Goal: Task Accomplishment & Management: Manage account settings

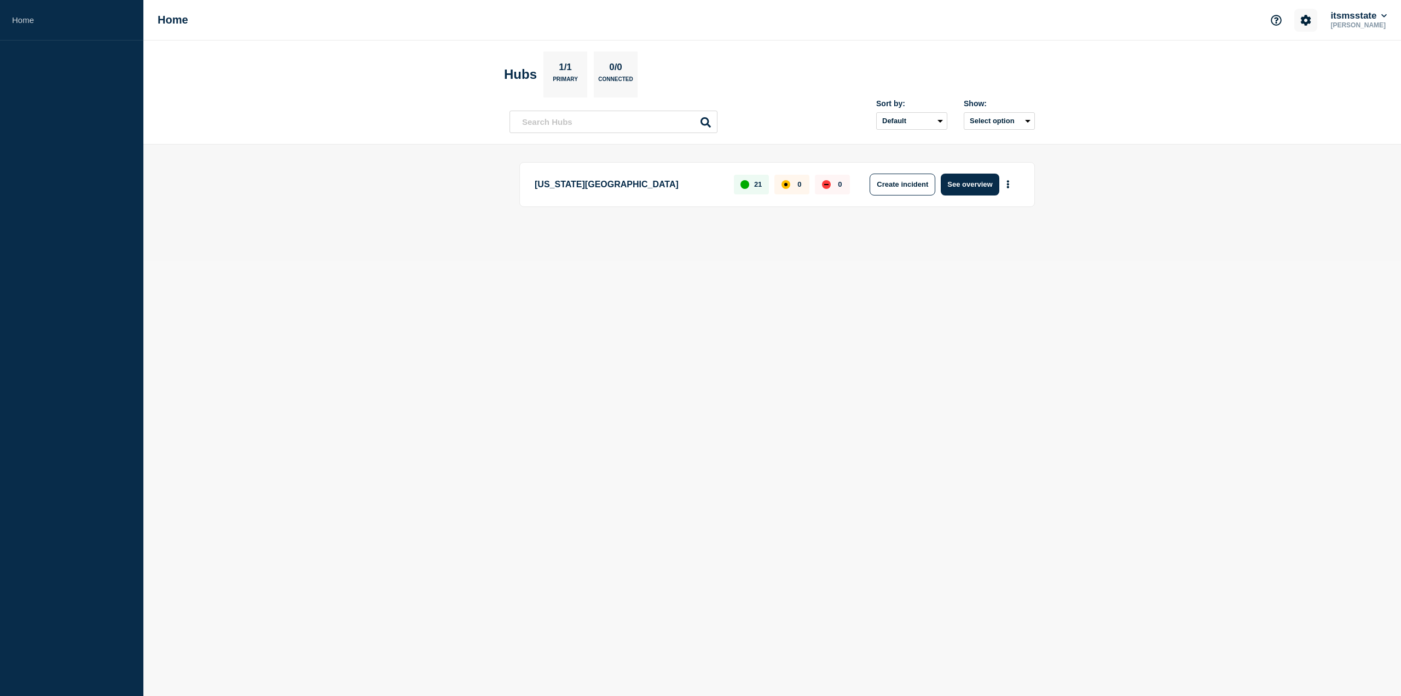
click at [1303, 26] on button "Account settings" at bounding box center [1306, 20] width 23 height 23
click at [1294, 65] on link "Team Members" at bounding box center [1307, 64] width 56 height 9
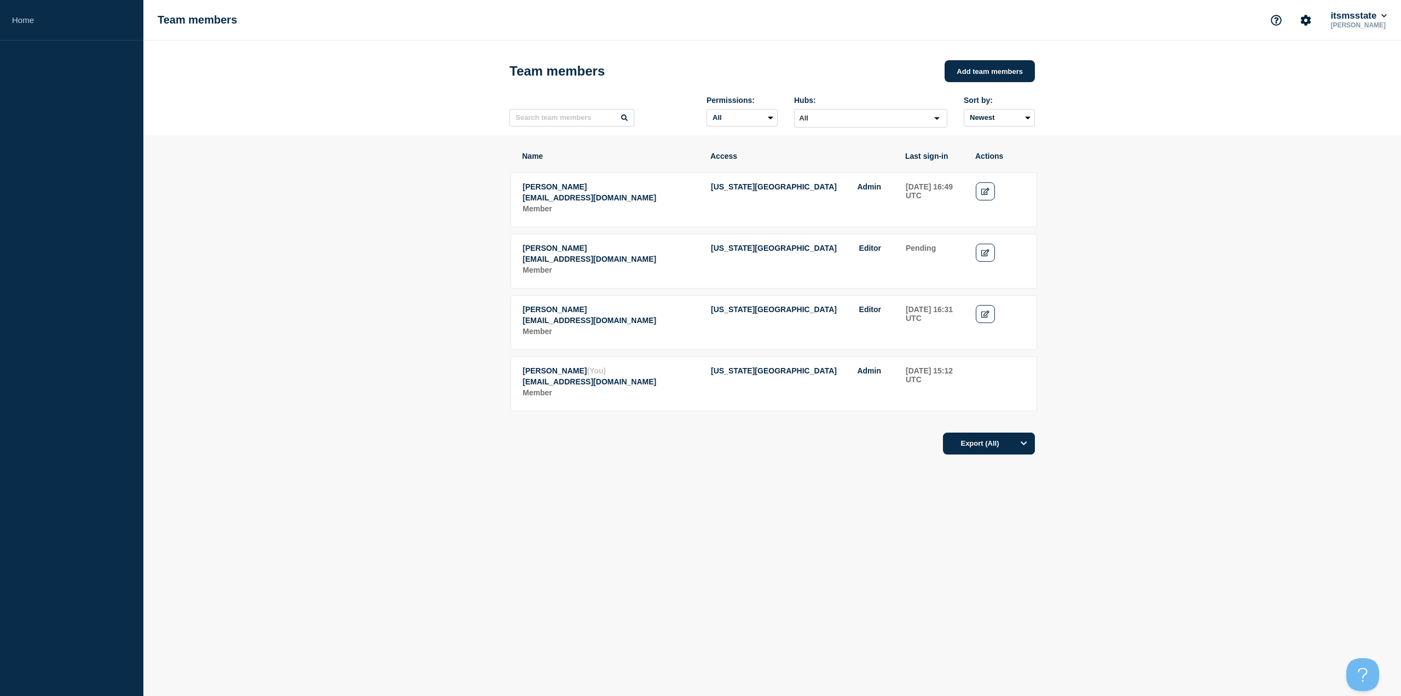
click at [635, 505] on div "Name Access Last sign-in Actions Jordan Pineda fjp24@msstate.edu Member Mississ…" at bounding box center [773, 333] width 526 height 397
drag, startPoint x: 471, startPoint y: 629, endPoint x: 472, endPoint y: 640, distance: 11.0
click at [471, 629] on body "Home Team members itsmsstate Jeremy Wickham Team members Add team members Permi…" at bounding box center [700, 348] width 1401 height 696
click at [351, 620] on body "Home Team members itsmsstate Jeremy Wickham Team members Add team members Permi…" at bounding box center [700, 348] width 1401 height 696
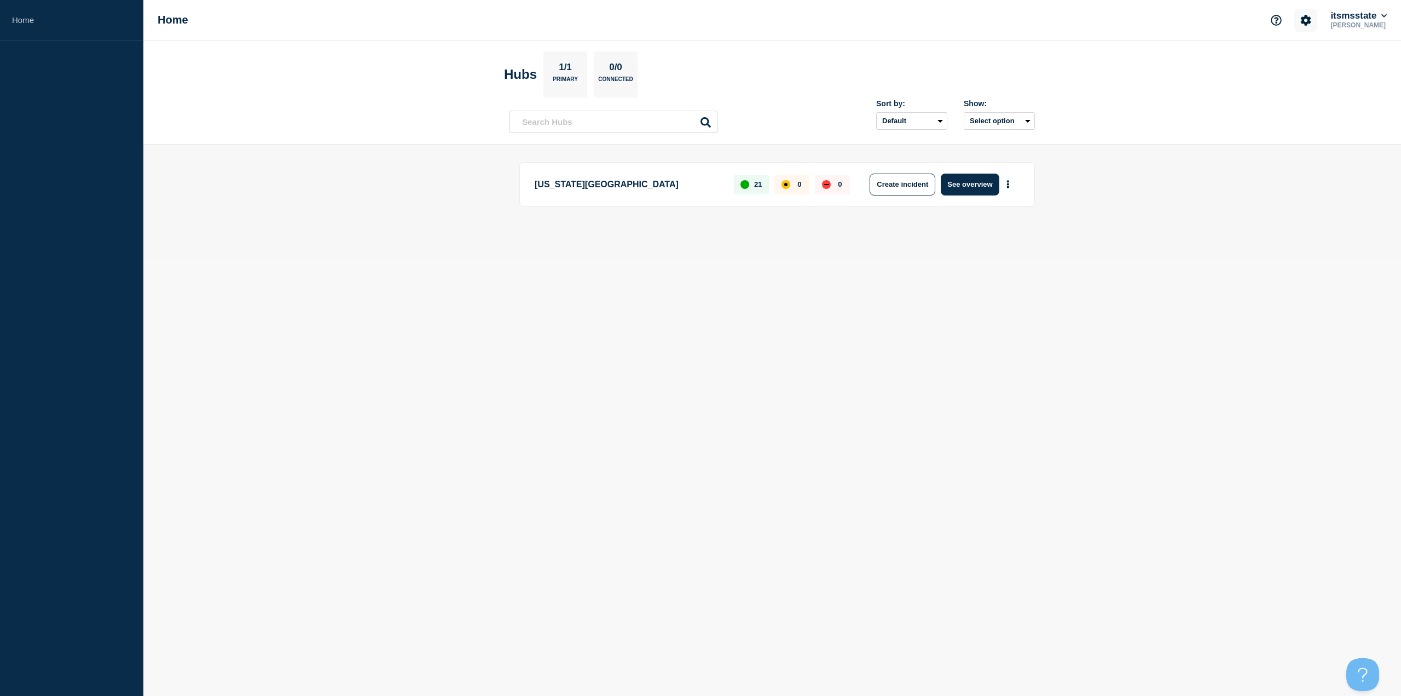
click at [1301, 18] on icon "Account settings" at bounding box center [1306, 20] width 10 height 10
click at [1288, 61] on link "Team Members" at bounding box center [1307, 64] width 56 height 9
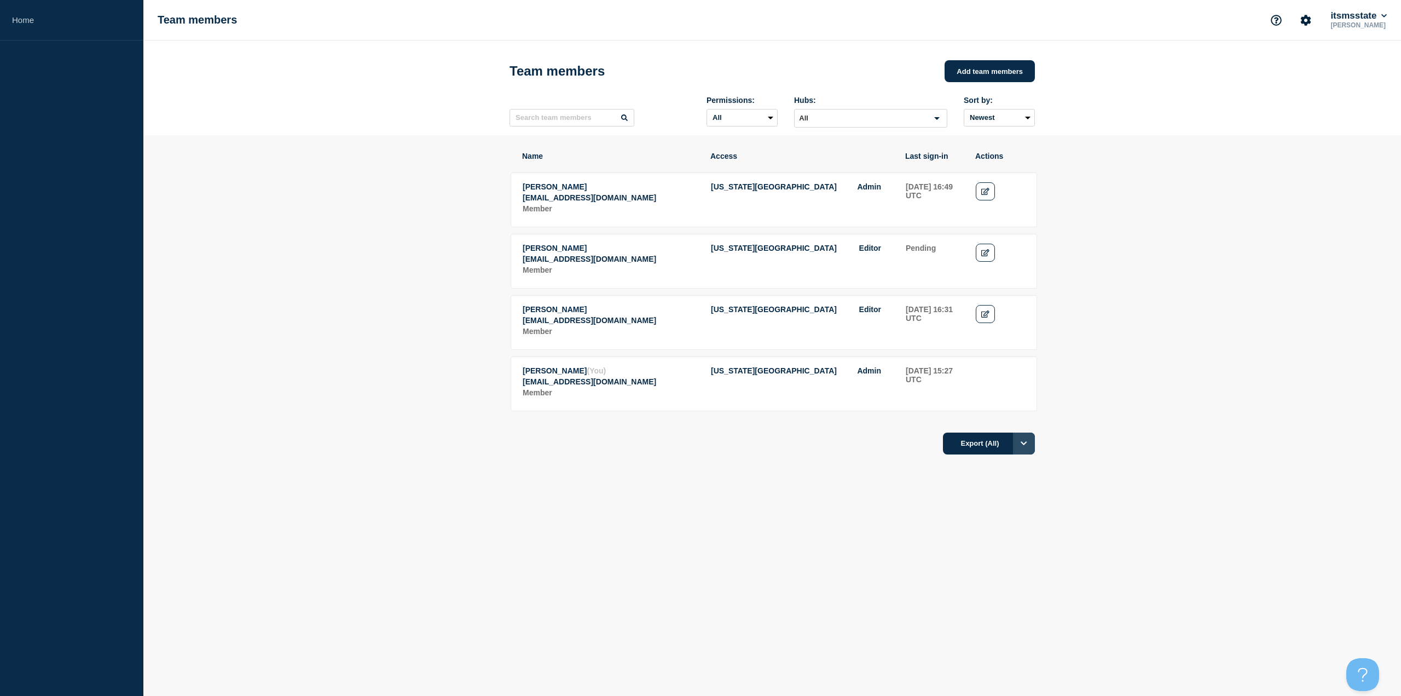
click at [1020, 454] on button "Options" at bounding box center [1024, 443] width 22 height 22
click at [1129, 516] on section "Name Access Last sign-in Actions Jordan Pineda fjp24@msstate.edu Member Mississ…" at bounding box center [772, 333] width 1258 height 397
click at [862, 123] on input "Search for option" at bounding box center [862, 118] width 132 height 13
click at [1313, 174] on section "Name Access Last sign-in Actions Jordan Pineda fjp24@msstate.edu Member Mississ…" at bounding box center [772, 333] width 1258 height 397
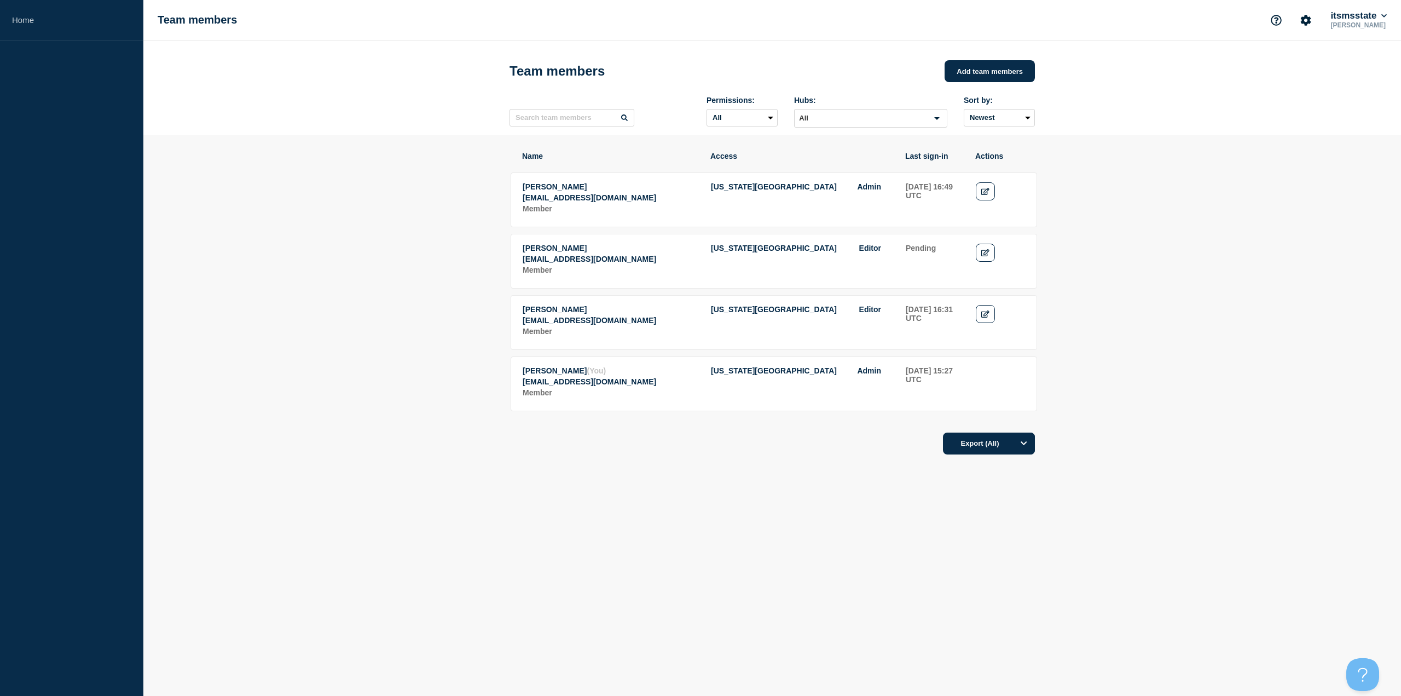
click at [592, 499] on div "Name Access Last sign-in Actions Jordan Pineda fjp24@msstate.edu Member Mississ…" at bounding box center [773, 333] width 526 height 397
click at [1381, 18] on button "itsmsstate" at bounding box center [1359, 15] width 61 height 11
click at [1346, 48] on ul "itsmsstate" at bounding box center [1358, 50] width 55 height 19
click at [24, 13] on link "Home" at bounding box center [71, 20] width 143 height 41
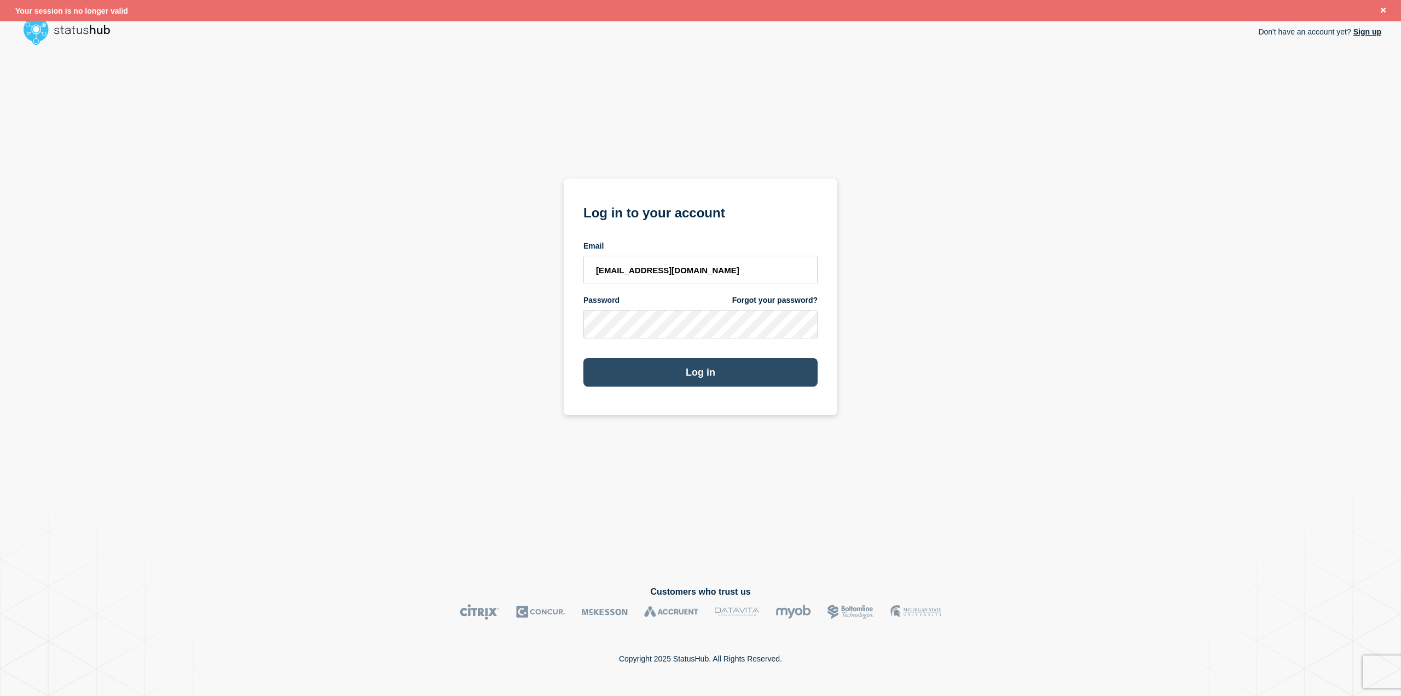
click at [685, 367] on button "Log in" at bounding box center [701, 372] width 234 height 28
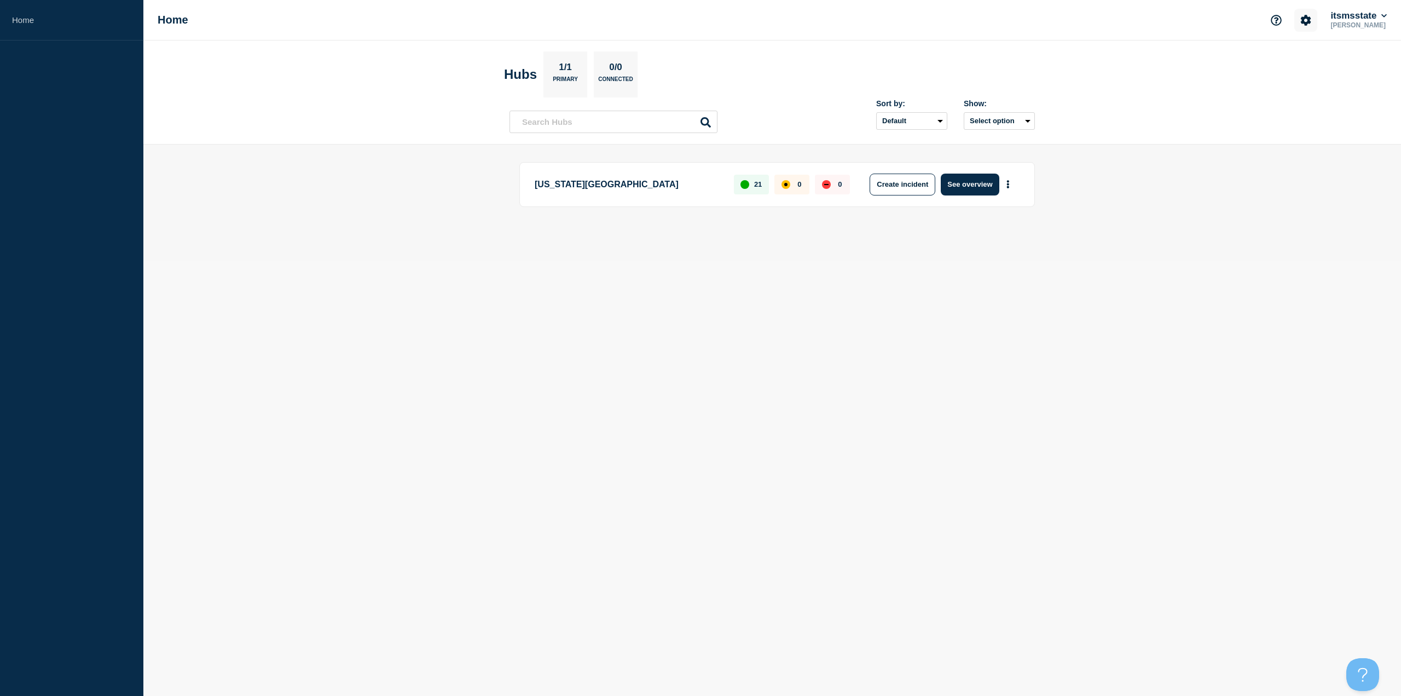
drag, startPoint x: 1307, startPoint y: 20, endPoint x: 1301, endPoint y: 19, distance: 5.6
click at [1306, 20] on icon "Account settings" at bounding box center [1306, 20] width 10 height 10
click at [1278, 63] on ul "Team Members" at bounding box center [1303, 60] width 63 height 18
click at [1293, 63] on link "Team Members" at bounding box center [1307, 64] width 56 height 9
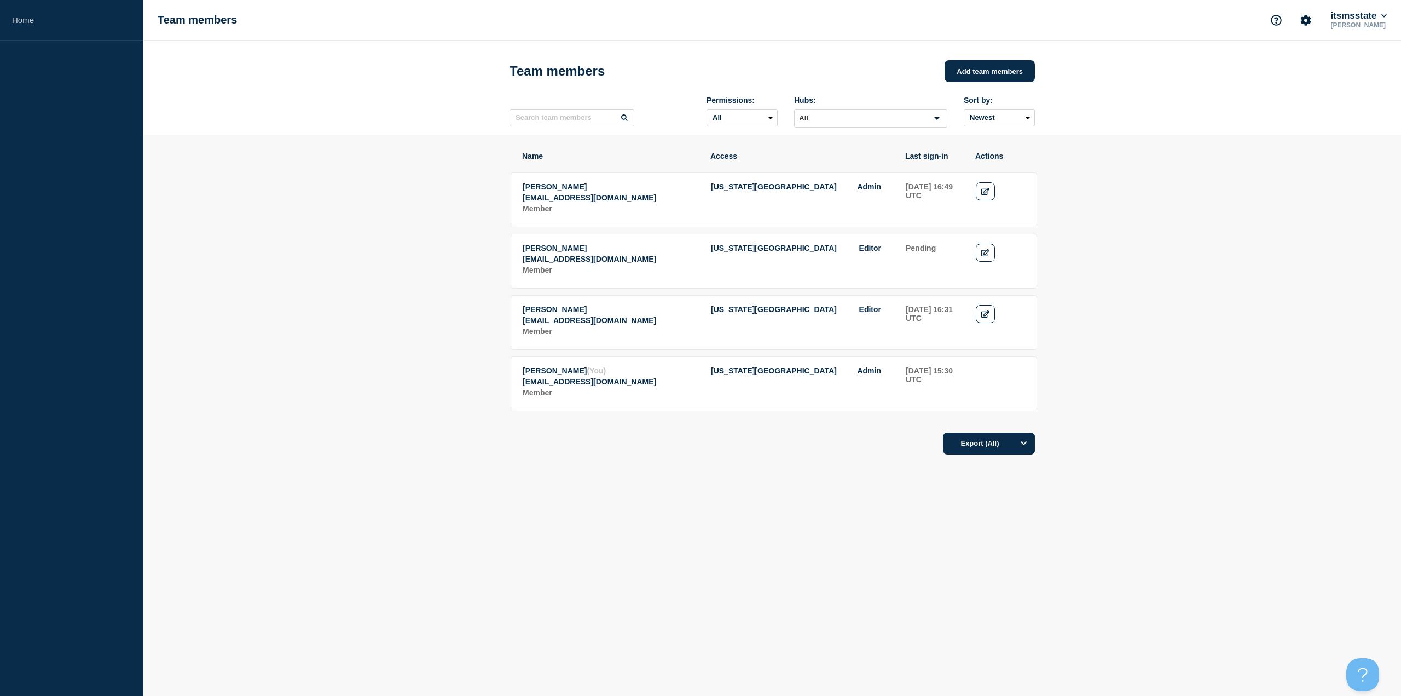
click at [671, 495] on div "Name Access Last sign-in Actions Jordan Pineda fjp24@msstate.edu Member Mississ…" at bounding box center [773, 333] width 526 height 397
click at [1360, 22] on p "[PERSON_NAME]" at bounding box center [1359, 25] width 61 height 8
click at [1350, 15] on button "itsmsstate" at bounding box center [1359, 15] width 61 height 11
click at [1351, 129] on link "API Key" at bounding box center [1352, 130] width 30 height 9
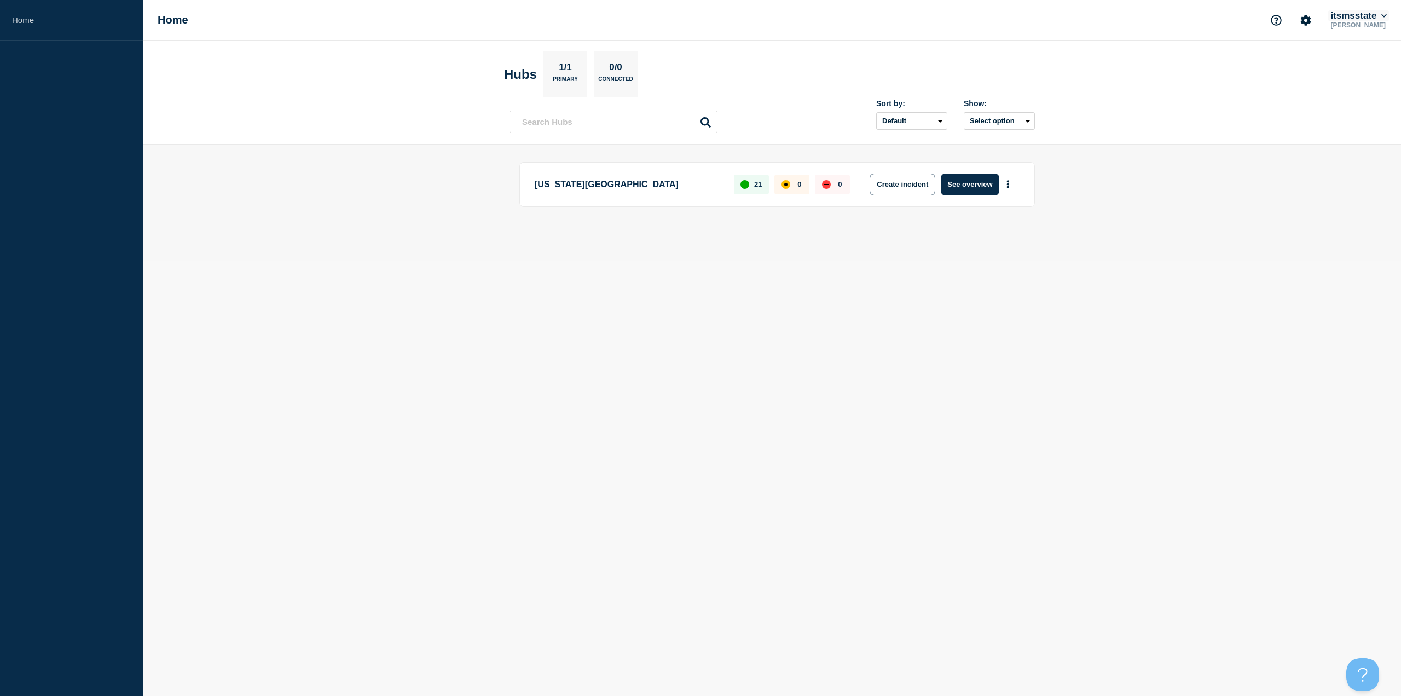
click at [1363, 13] on button "itsmsstate" at bounding box center [1359, 15] width 61 height 11
click at [1345, 131] on link "API Key" at bounding box center [1352, 130] width 30 height 9
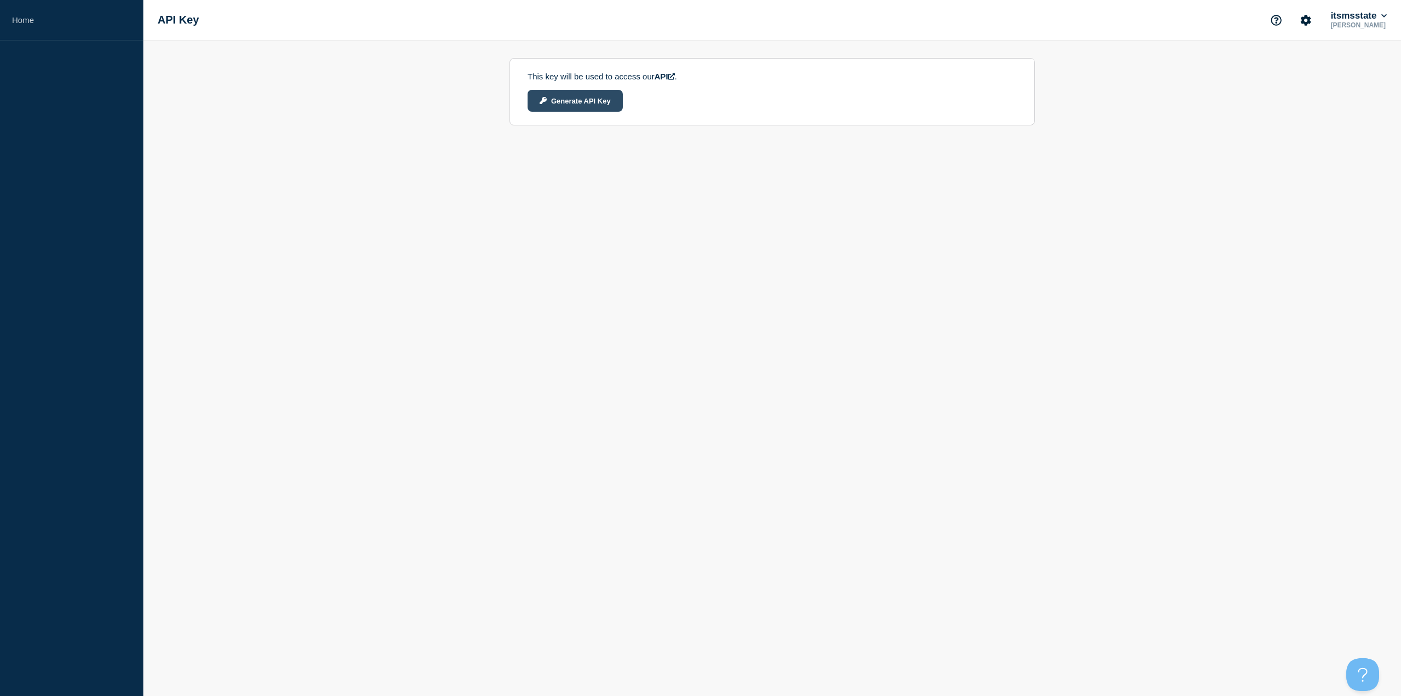
click at [585, 105] on button "Generate API Key" at bounding box center [575, 101] width 95 height 22
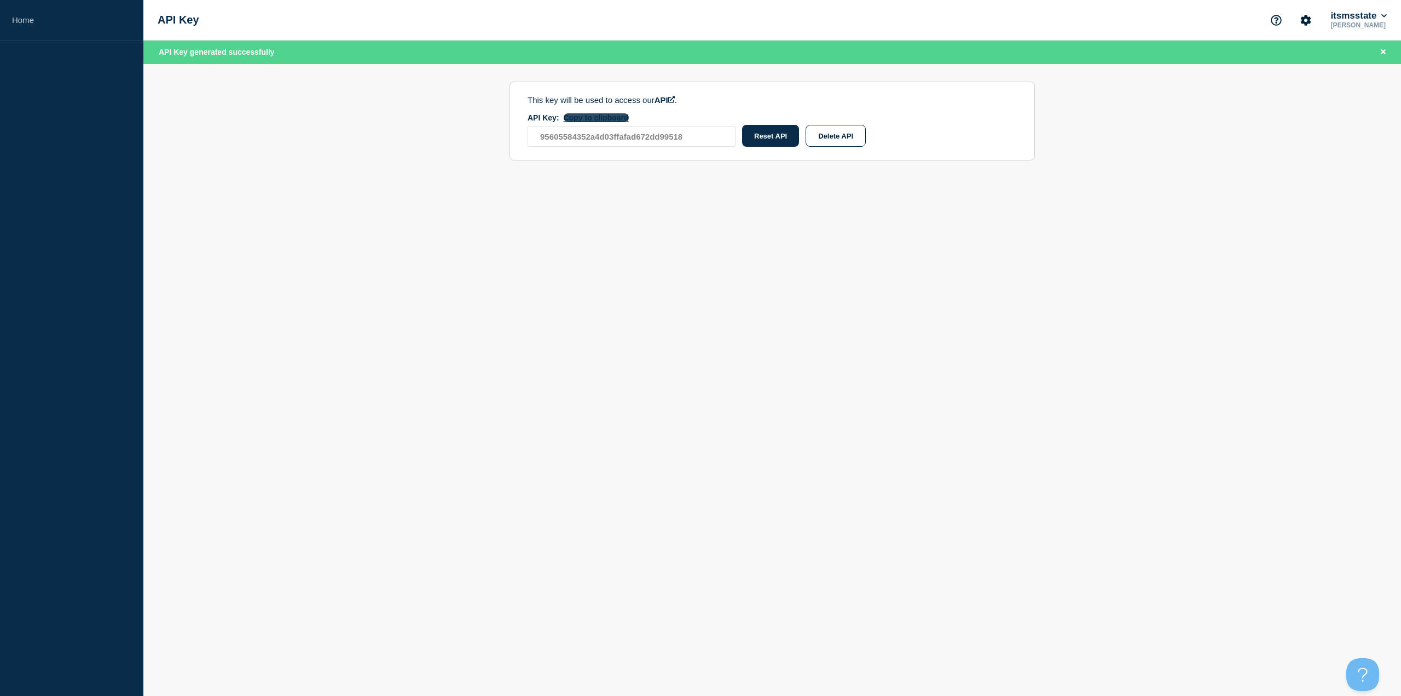
click at [594, 119] on button "Copy to clipboard" at bounding box center [596, 117] width 65 height 9
click at [1268, 134] on main "This key will be used to access our API . API Key: Copy to clipboard 9560558435…" at bounding box center [772, 120] width 1258 height 113
click at [333, 66] on main "This key will be used to access our API . API Key: Copy to clipboard 9560558435…" at bounding box center [772, 120] width 1258 height 113
click at [667, 99] on link "API" at bounding box center [665, 99] width 20 height 9
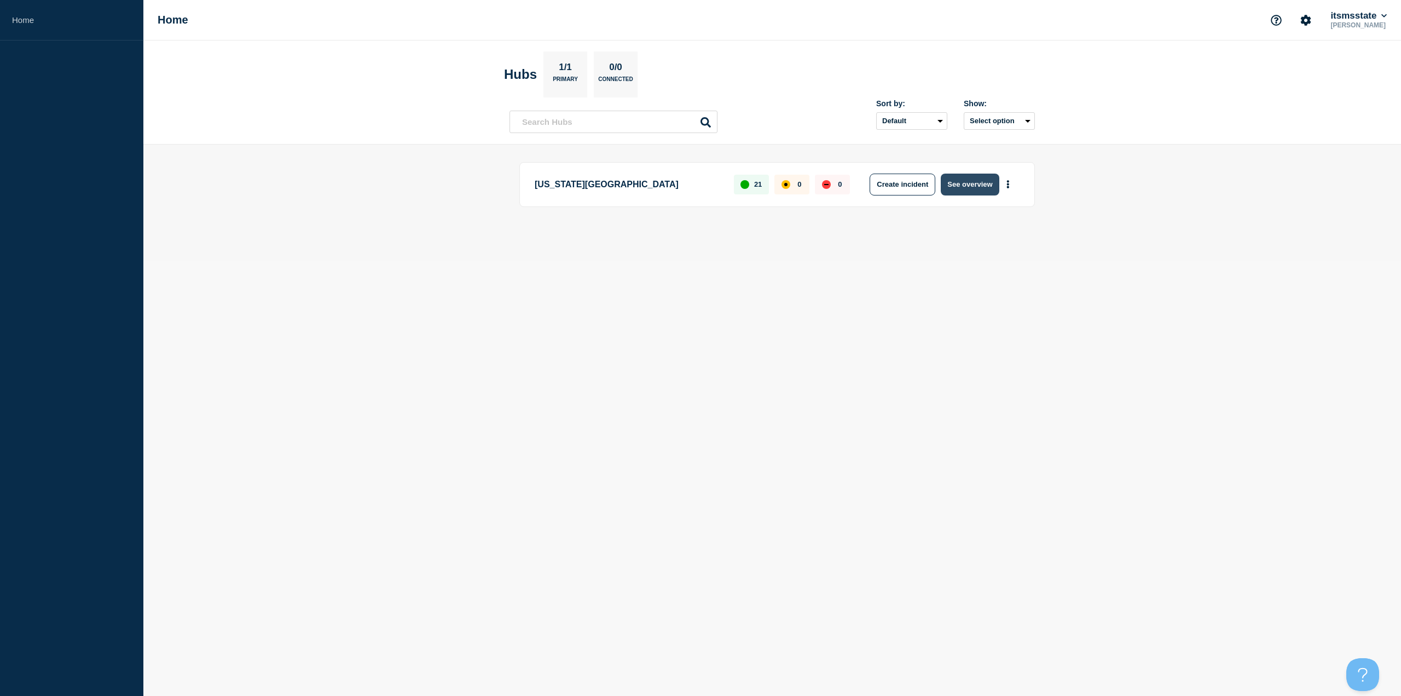
click at [971, 183] on button "See overview" at bounding box center [970, 185] width 58 height 22
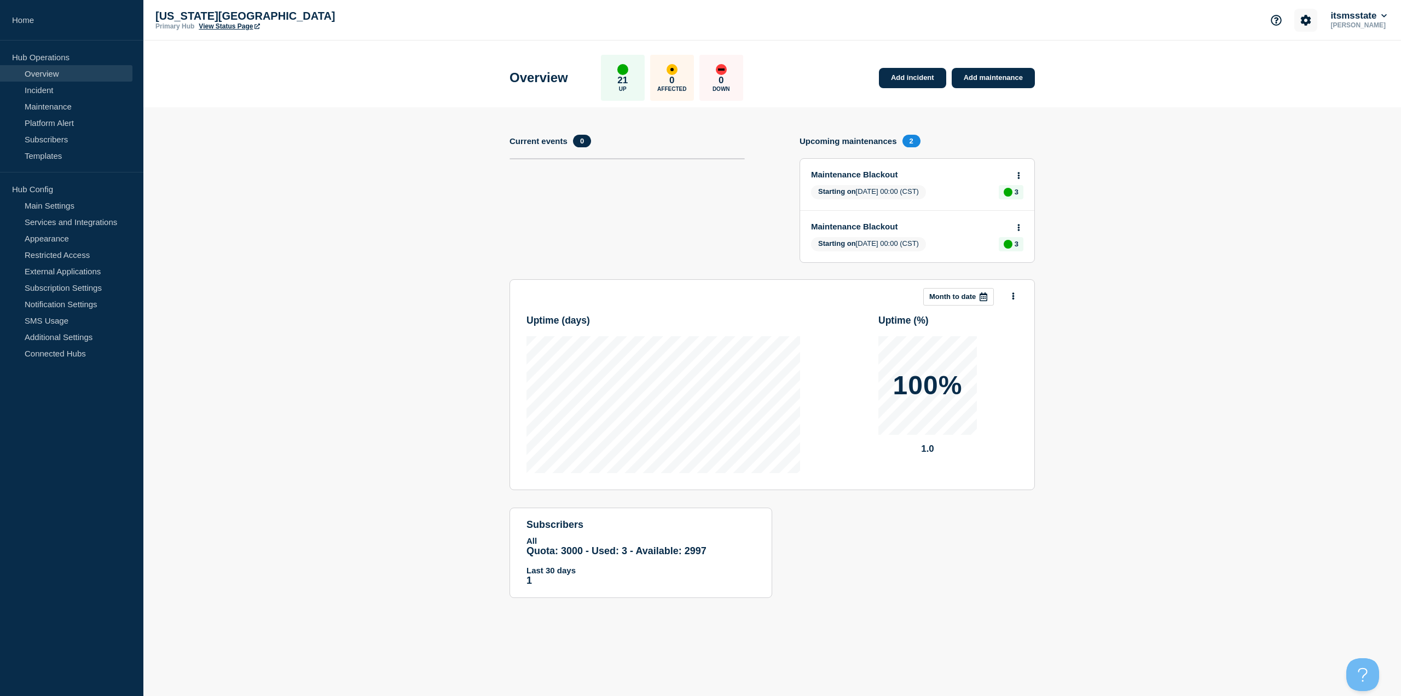
click at [1303, 24] on icon "Account settings" at bounding box center [1306, 20] width 10 height 10
click at [1291, 66] on link "Team Members" at bounding box center [1307, 64] width 56 height 9
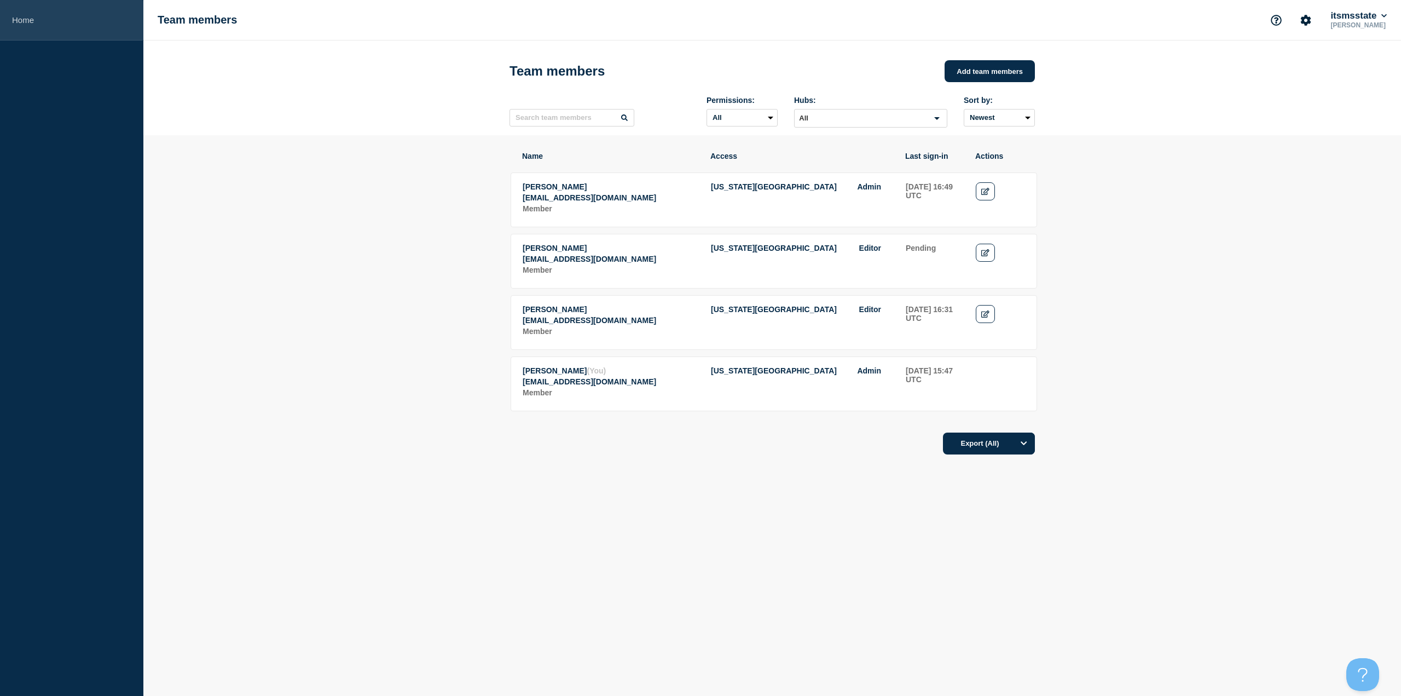
click at [9, 18] on link "Home" at bounding box center [71, 20] width 143 height 41
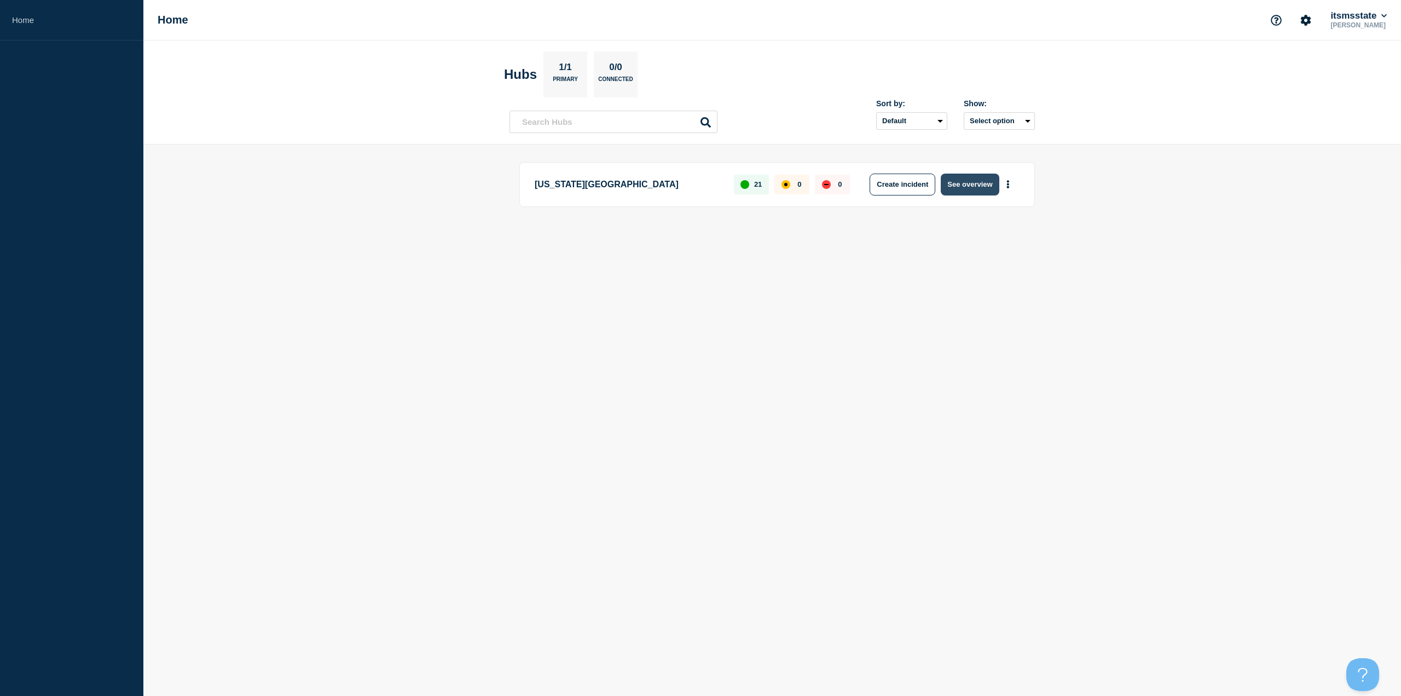
click at [960, 185] on button "See overview" at bounding box center [970, 185] width 58 height 22
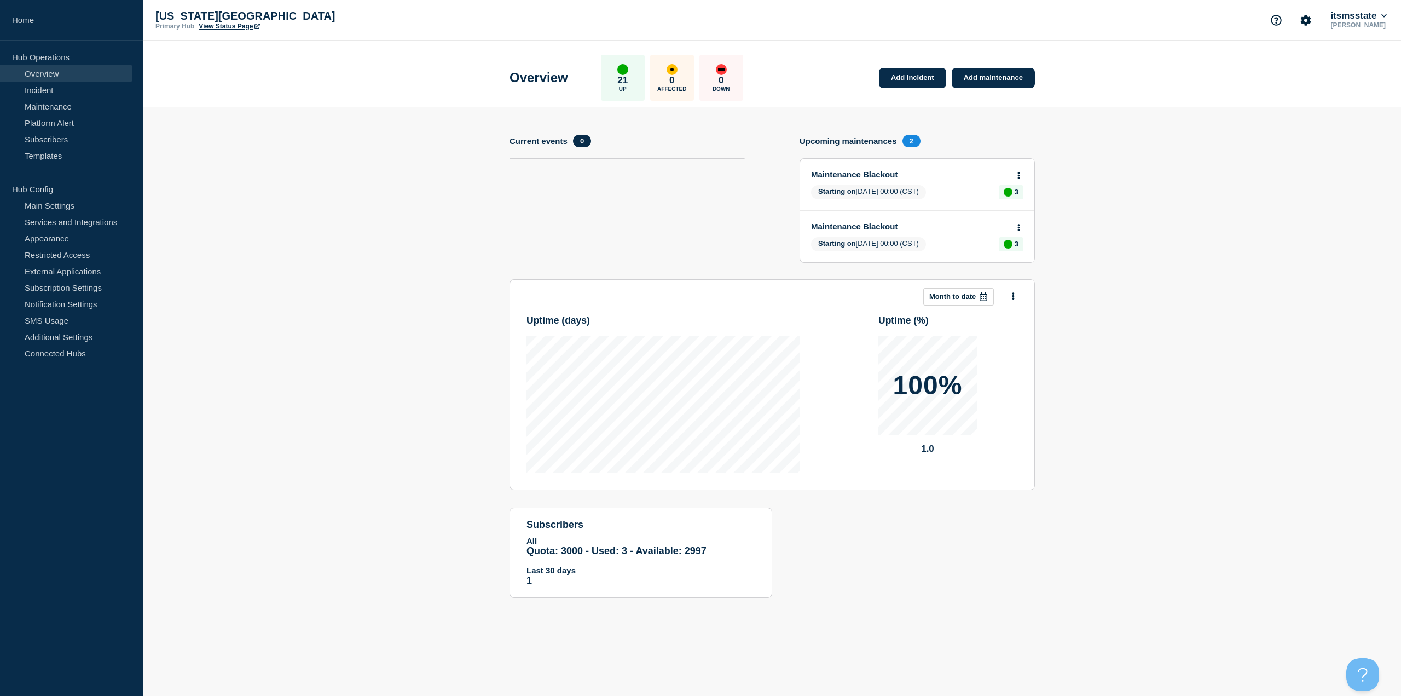
drag, startPoint x: 528, startPoint y: 543, endPoint x: 720, endPoint y: 541, distance: 192.2
click at [762, 541] on section "subscribers All Quota: 3000 - Used: 3 - Available: 2997 Quota Used Available 30…" at bounding box center [641, 552] width 263 height 90
click at [607, 547] on span "Quota: 3000 - Used: 3 - Available: 2997" at bounding box center [617, 550] width 180 height 11
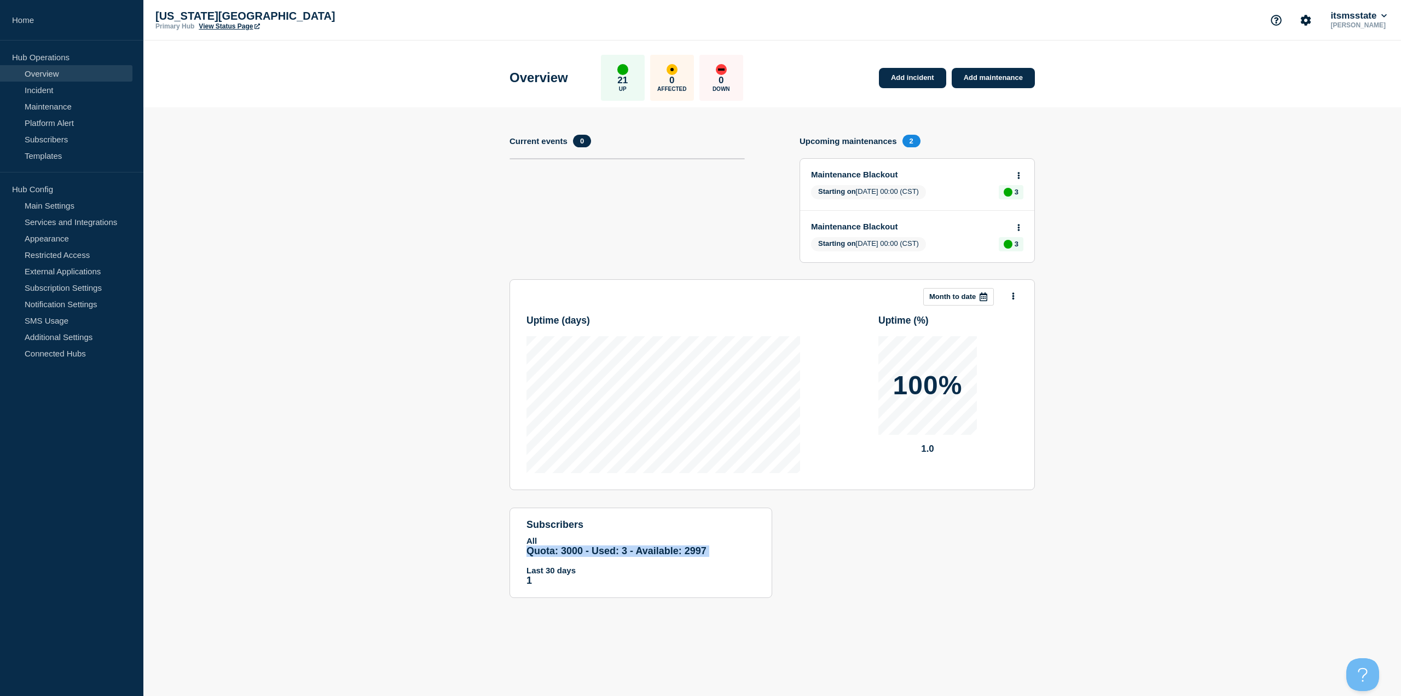
click at [576, 550] on span "Quota: 3000 - Used: 3 - Available: 2997" at bounding box center [617, 550] width 180 height 11
click at [84, 220] on link "Services and Integrations" at bounding box center [66, 222] width 132 height 16
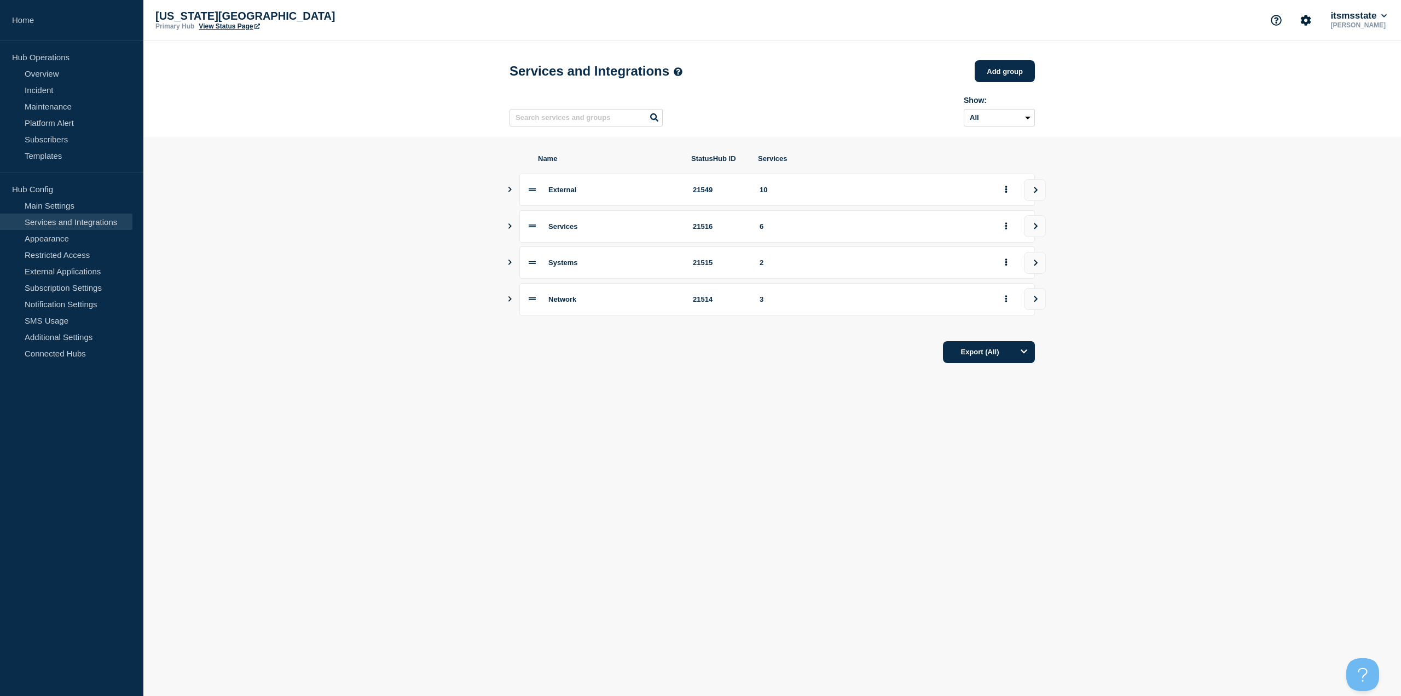
click at [510, 192] on icon "Show services" at bounding box center [510, 189] width 3 height 5
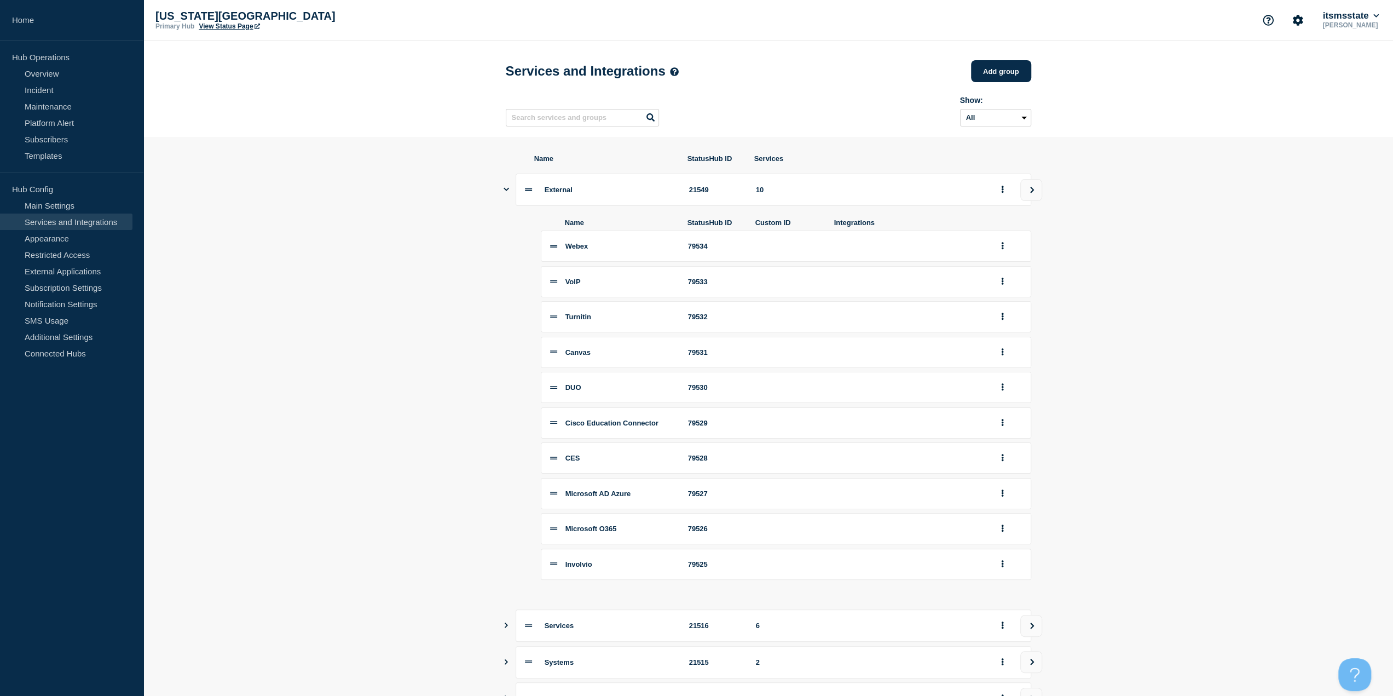
click at [505, 191] on icon "Show services" at bounding box center [506, 189] width 5 height 3
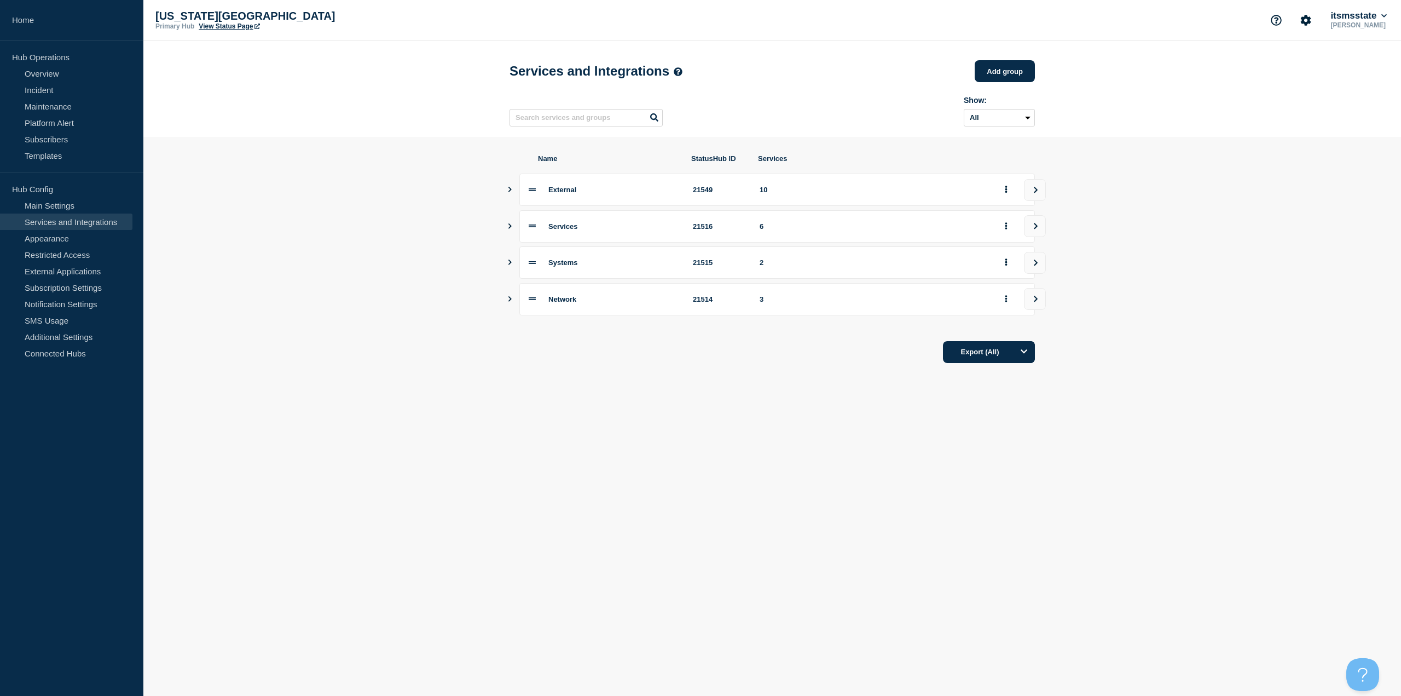
click at [512, 233] on button "Show services" at bounding box center [509, 226] width 5 height 32
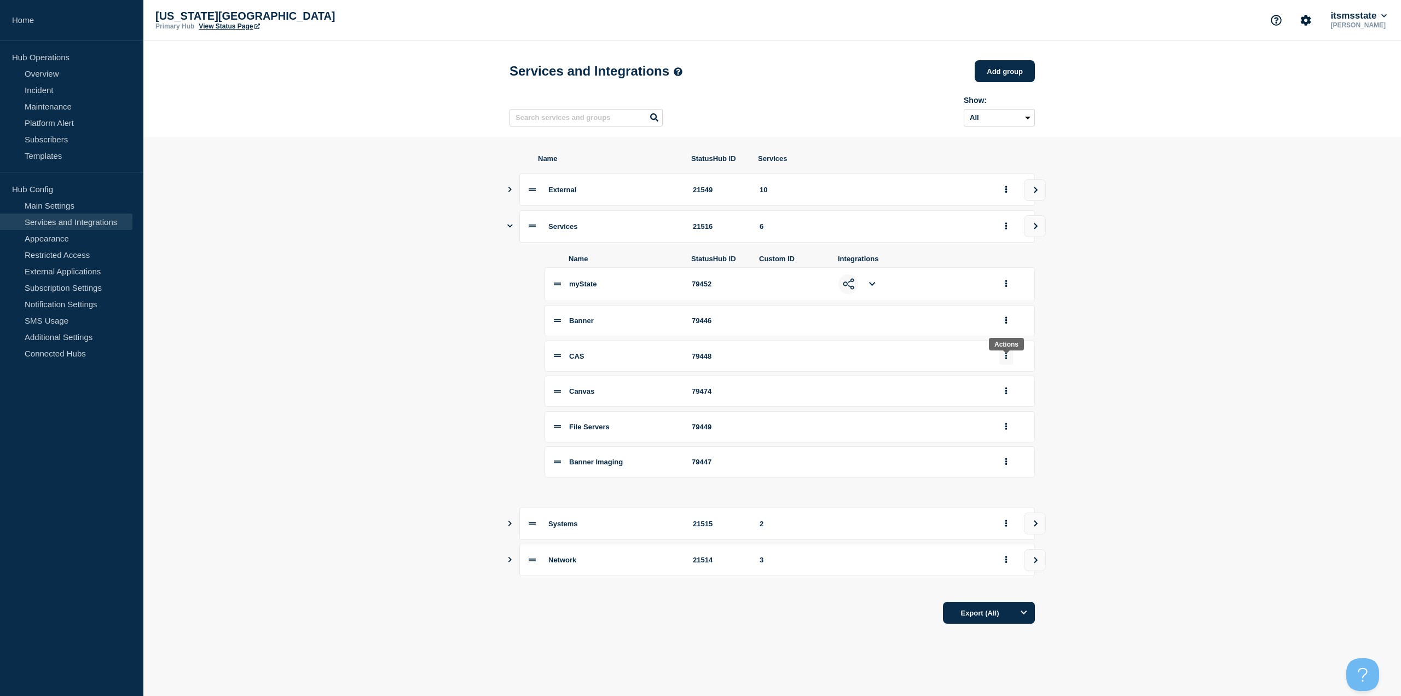
click at [1008, 360] on button "group actions" at bounding box center [1007, 356] width 14 height 17
click at [690, 361] on li "CAS 79448 Edit Delete Move to Top Bottom" at bounding box center [790, 356] width 491 height 31
click at [576, 360] on span "CAS" at bounding box center [576, 356] width 15 height 8
click at [508, 522] on button "Show services" at bounding box center [509, 523] width 5 height 32
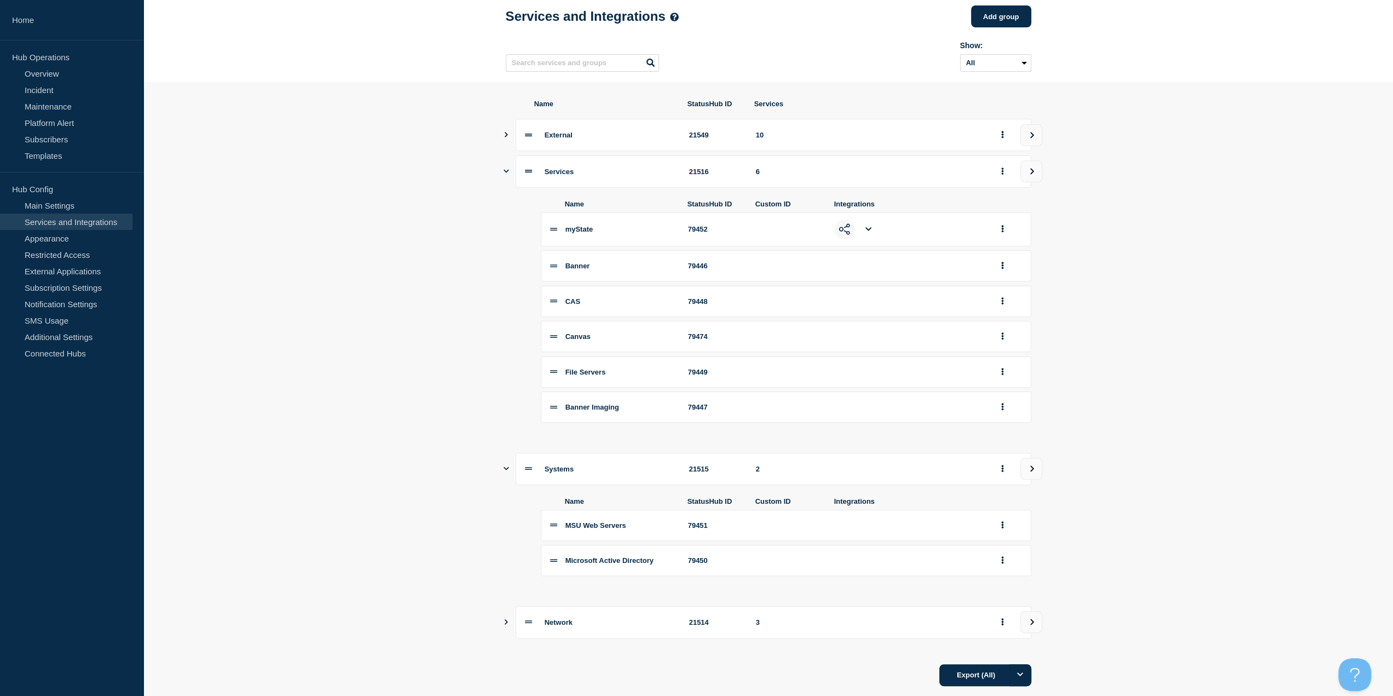
scroll to position [84, 0]
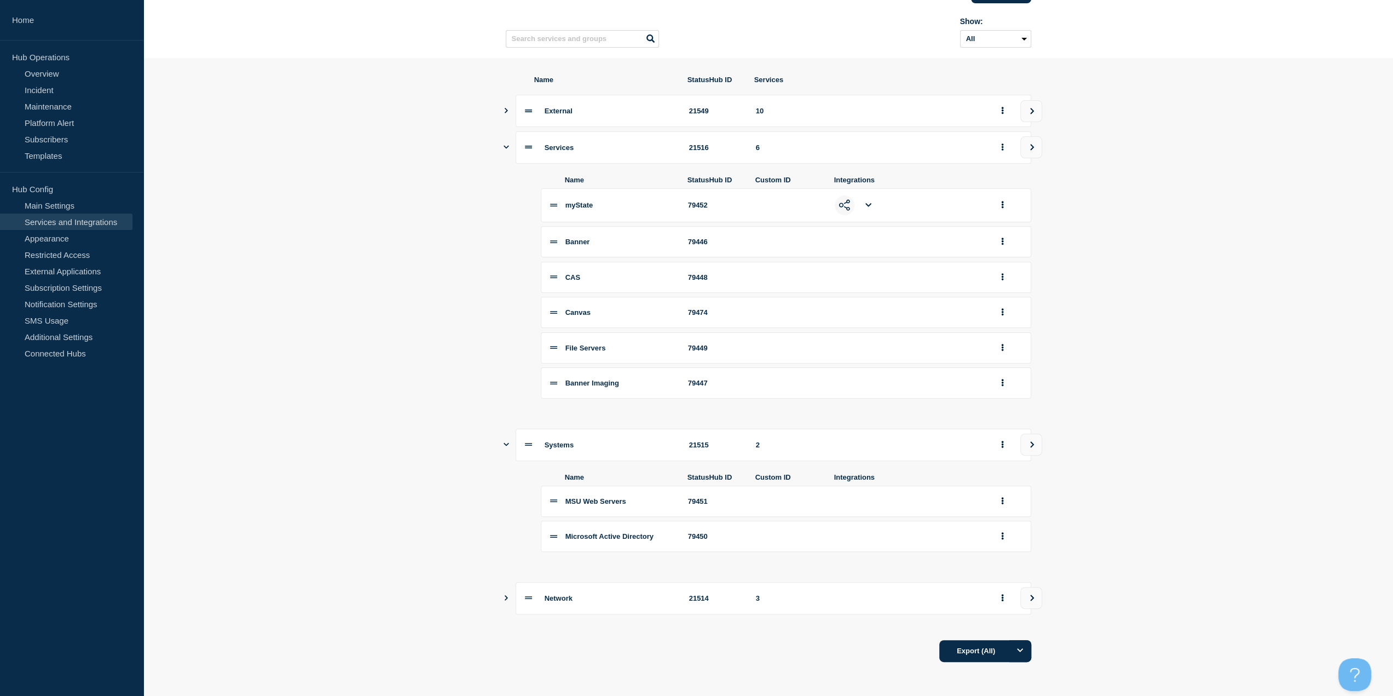
click at [505, 597] on icon "Show services" at bounding box center [506, 597] width 7 height 5
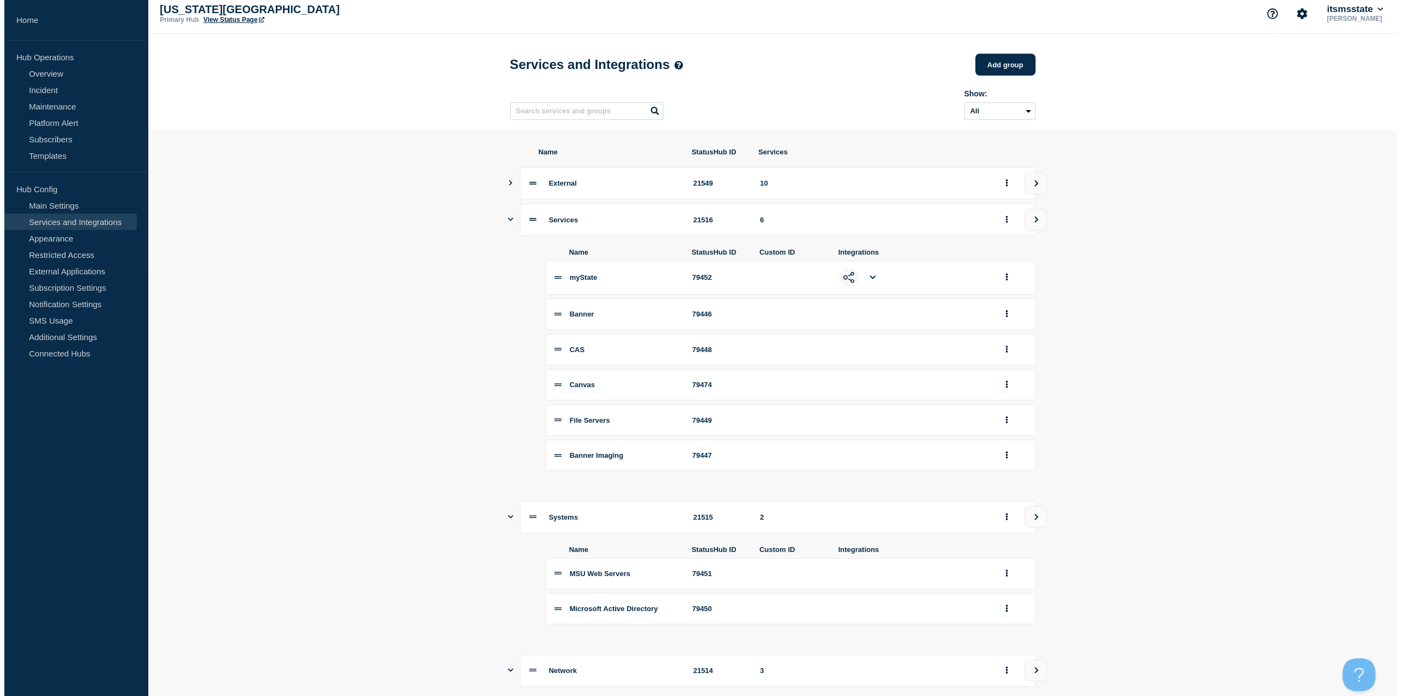
scroll to position [0, 0]
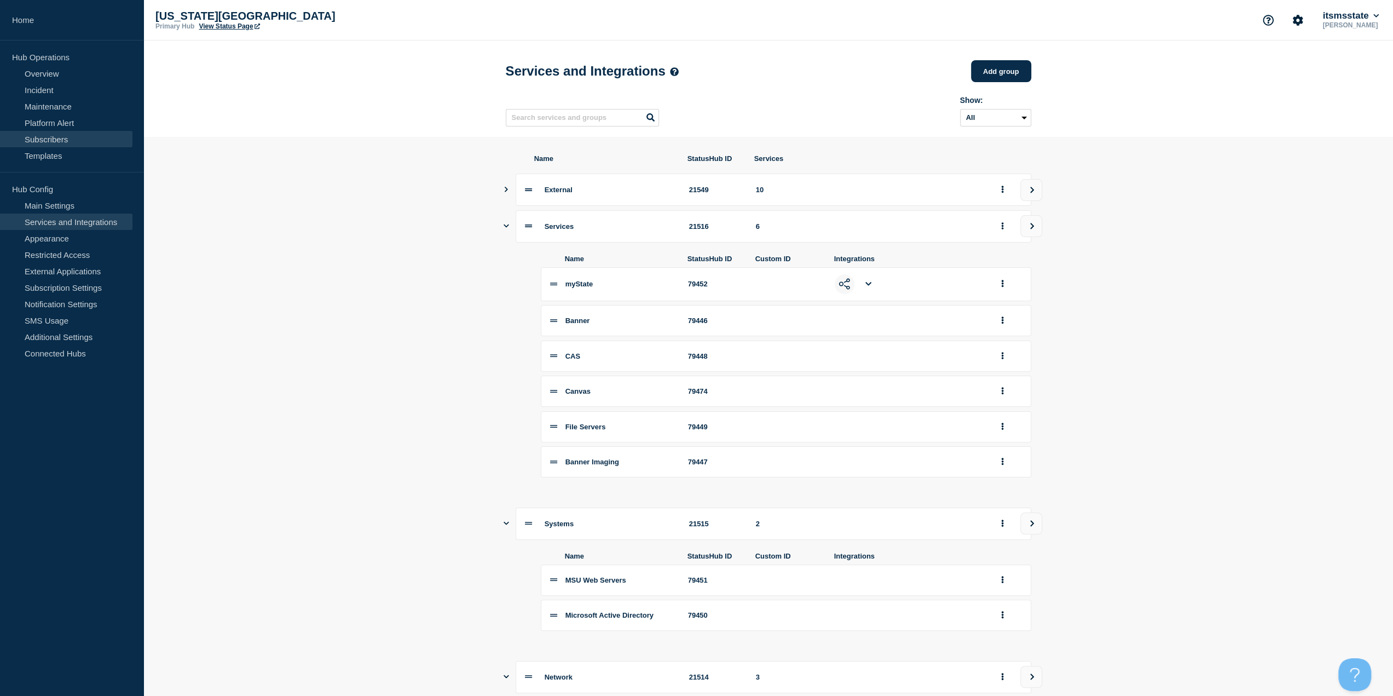
click at [42, 138] on link "Subscribers" at bounding box center [66, 139] width 132 height 16
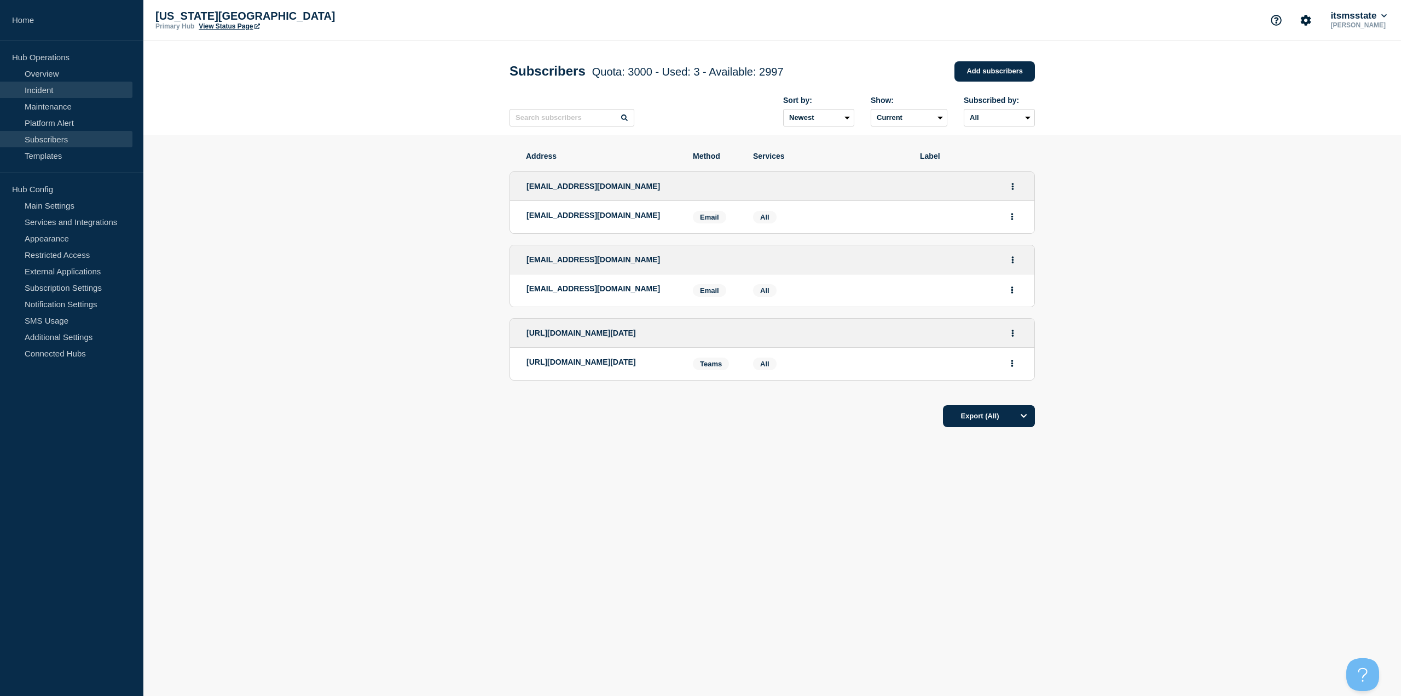
click at [55, 89] on link "Incident" at bounding box center [66, 90] width 132 height 16
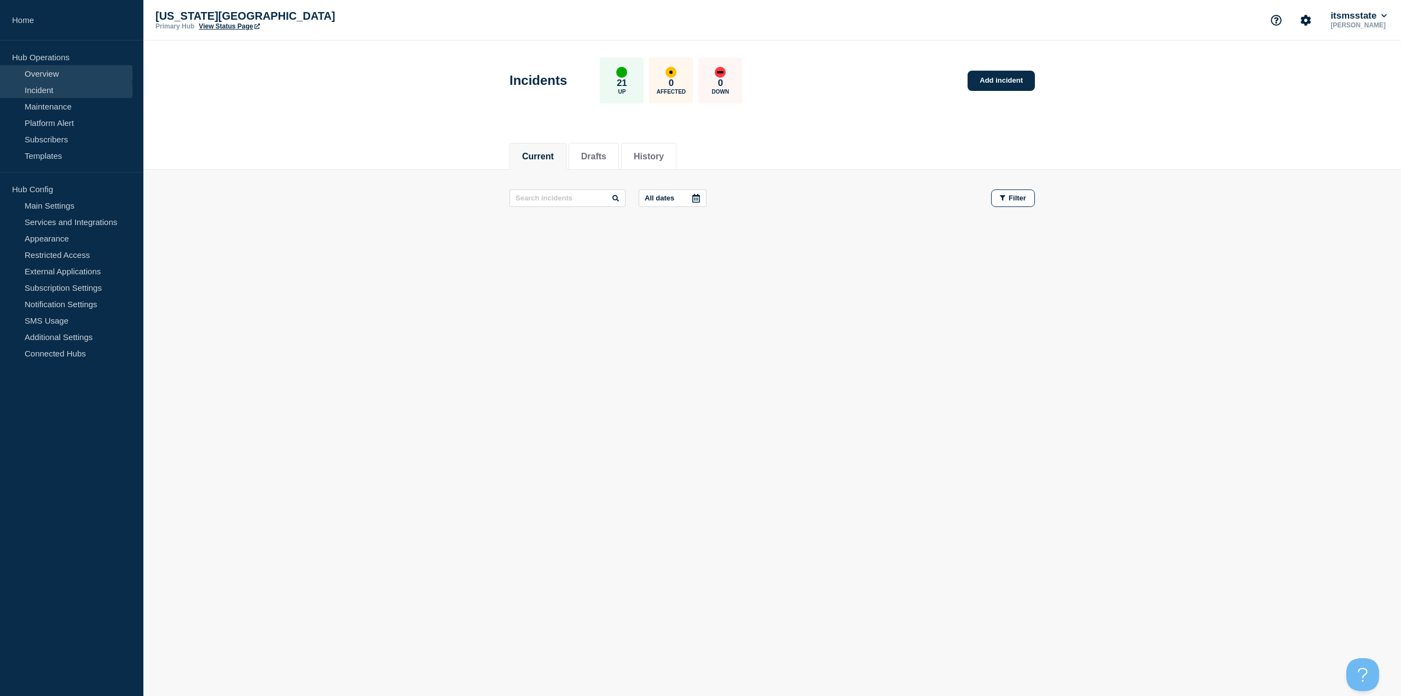
click at [37, 72] on link "Overview" at bounding box center [66, 73] width 132 height 16
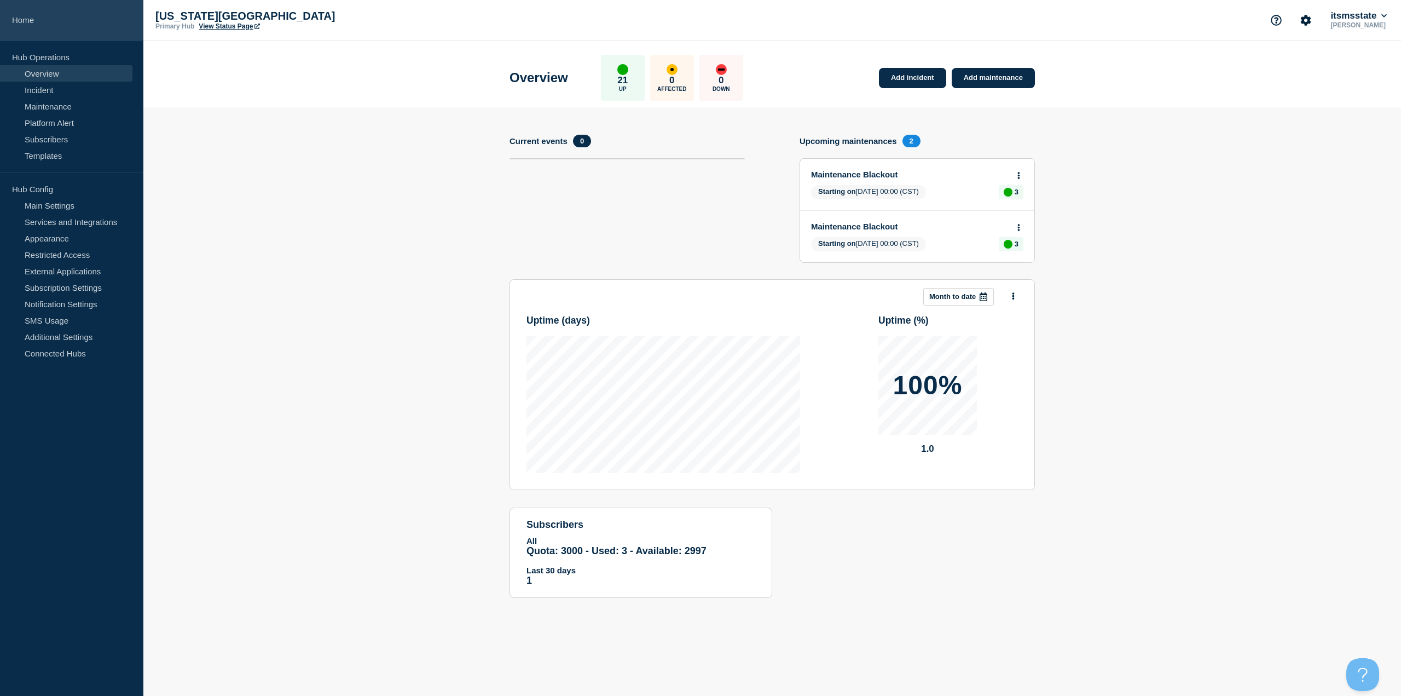
click at [21, 22] on link "Home" at bounding box center [71, 20] width 143 height 41
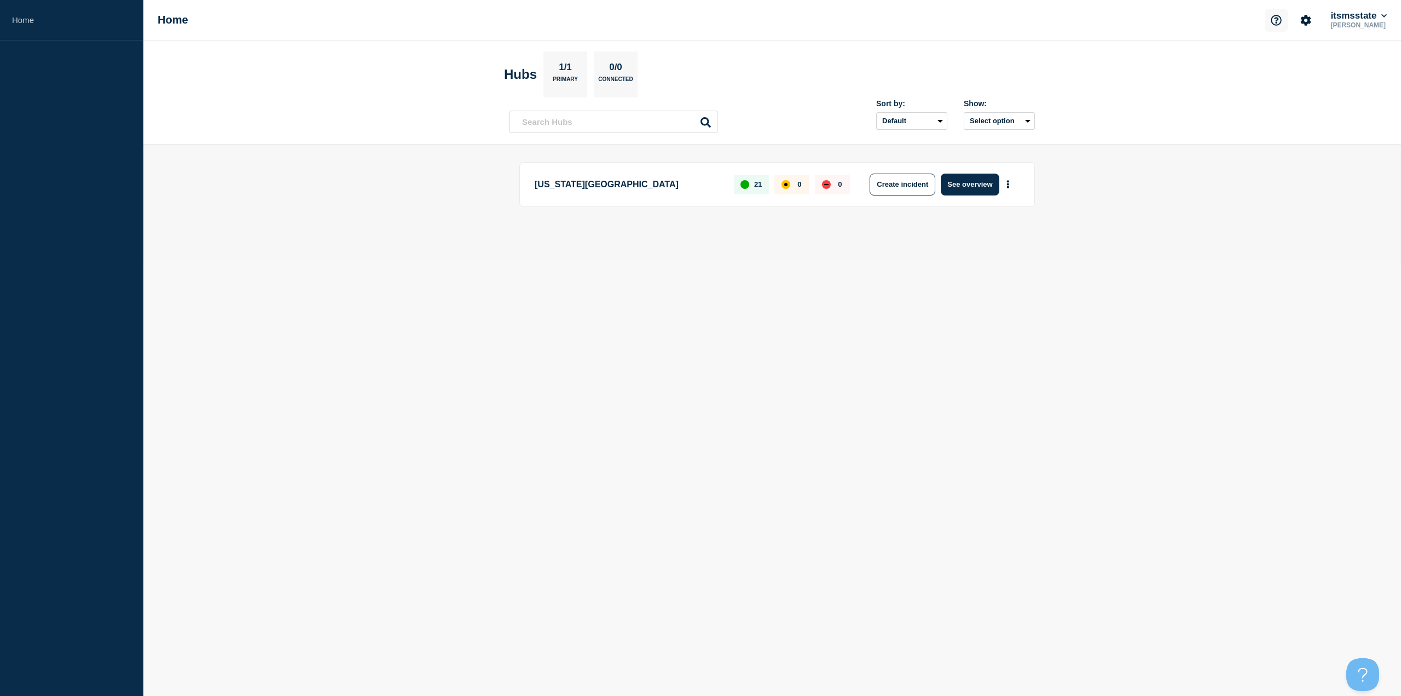
click at [1274, 19] on icon "Support" at bounding box center [1276, 20] width 11 height 11
click at [1254, 75] on link "API Documentation" at bounding box center [1277, 78] width 71 height 9
click at [971, 189] on button "See overview" at bounding box center [970, 185] width 58 height 22
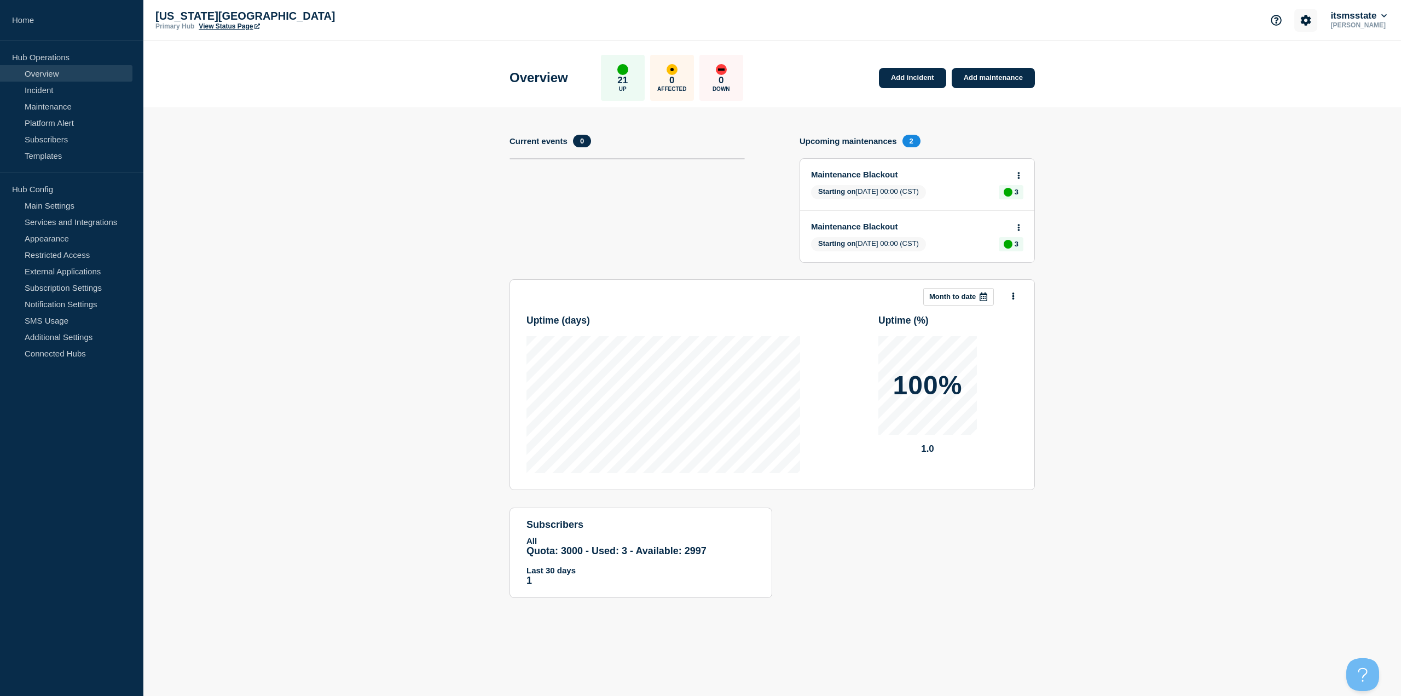
click at [1308, 20] on icon "Account settings" at bounding box center [1306, 20] width 11 height 11
click at [1289, 61] on link "Team Members" at bounding box center [1307, 64] width 56 height 9
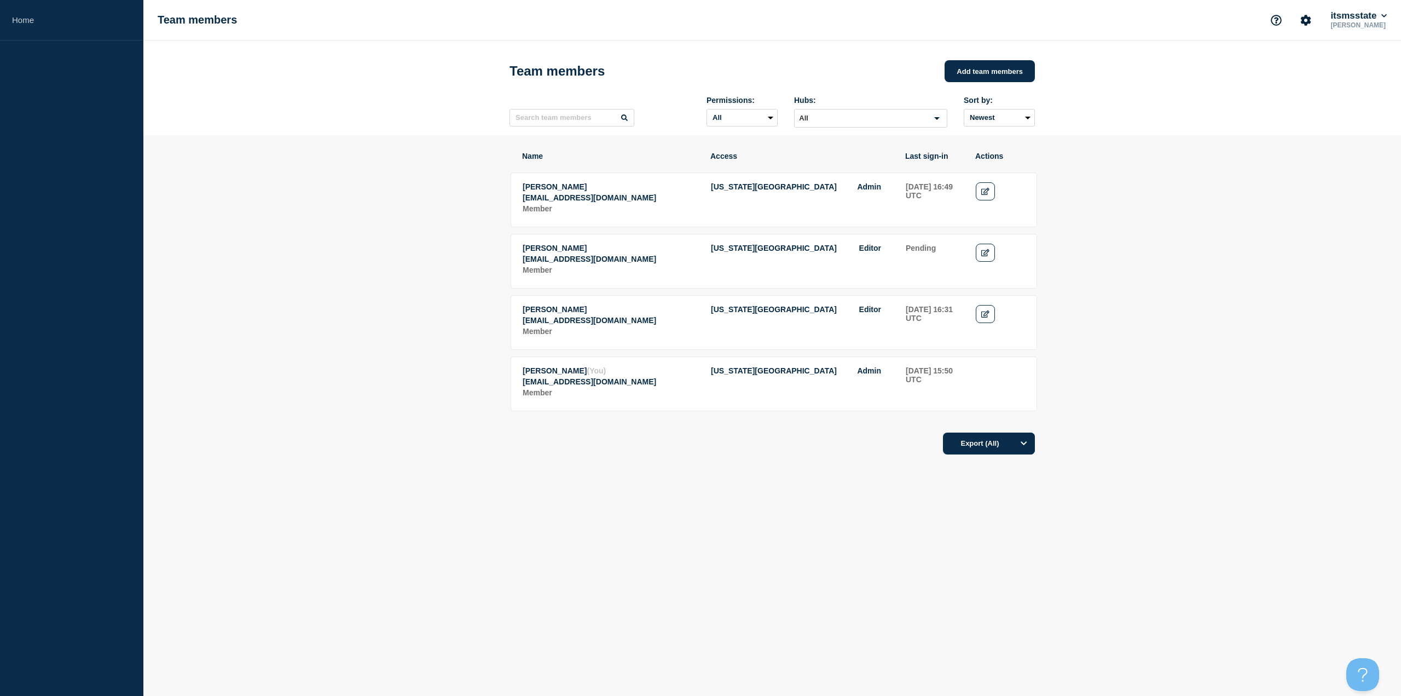
click at [913, 338] on td "[DATE] 16:31 UTC" at bounding box center [934, 321] width 59 height 34
click at [920, 331] on td "[DATE] 16:31 UTC" at bounding box center [934, 321] width 59 height 34
click at [988, 318] on icon "Edit" at bounding box center [986, 313] width 8 height 7
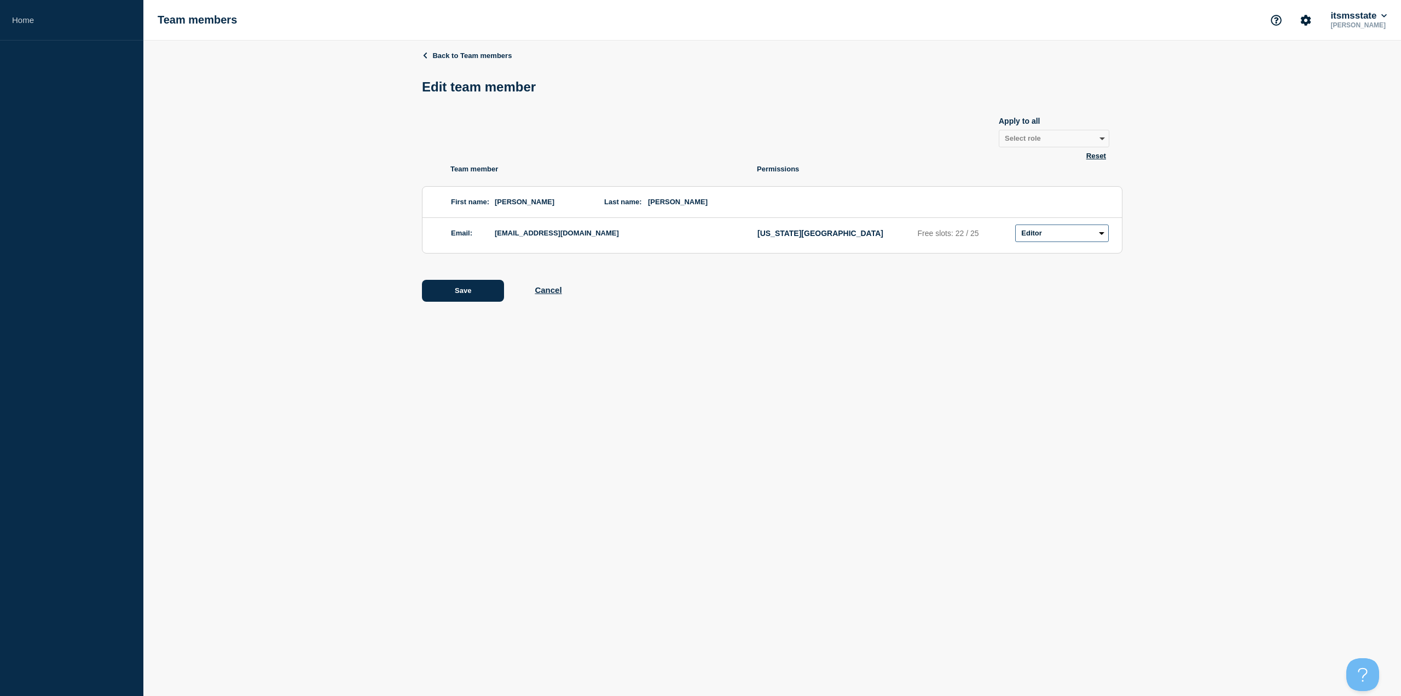
click at [1064, 236] on select "Admin Manager Editor No access" at bounding box center [1063, 233] width 94 height 18
click at [885, 338] on body "Home Team members itsmsstate [PERSON_NAME] Back to Team members Edit team membe…" at bounding box center [700, 348] width 1401 height 696
click at [489, 52] on link "Back to Team members" at bounding box center [467, 55] width 90 height 8
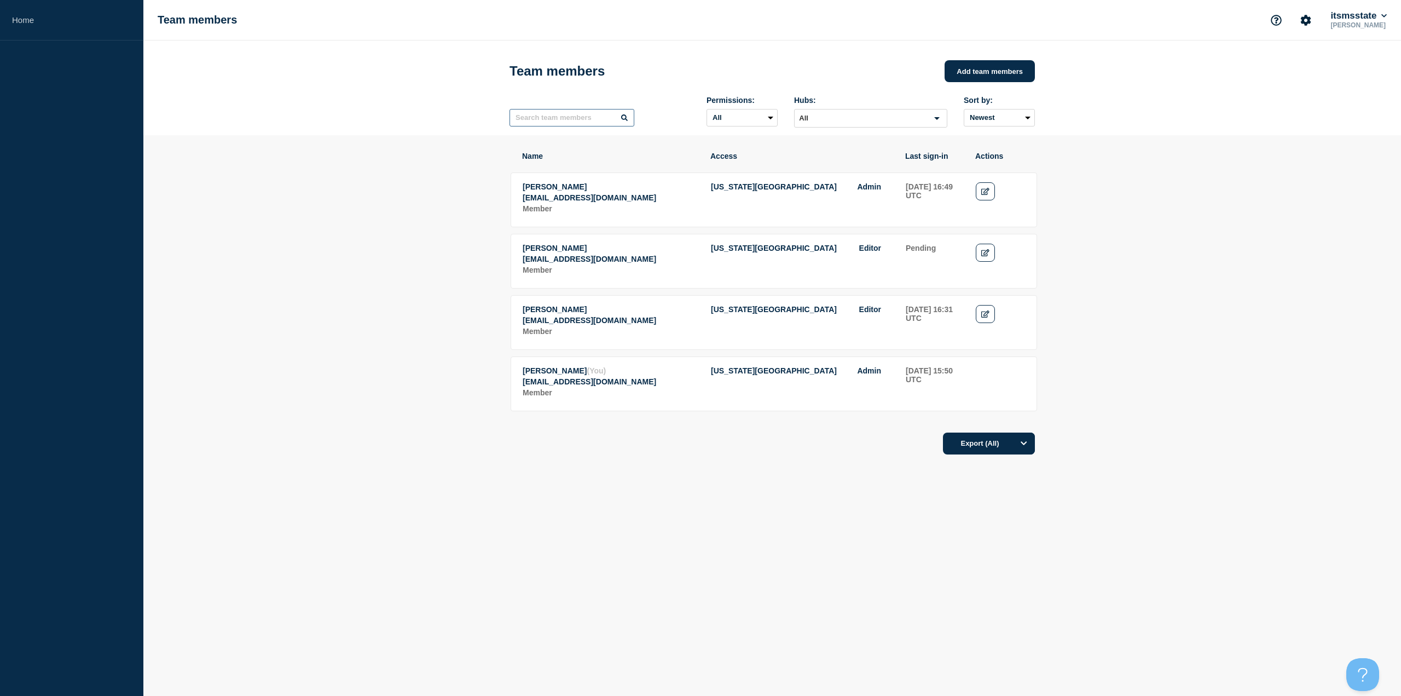
click at [605, 119] on input "text" at bounding box center [572, 118] width 125 height 18
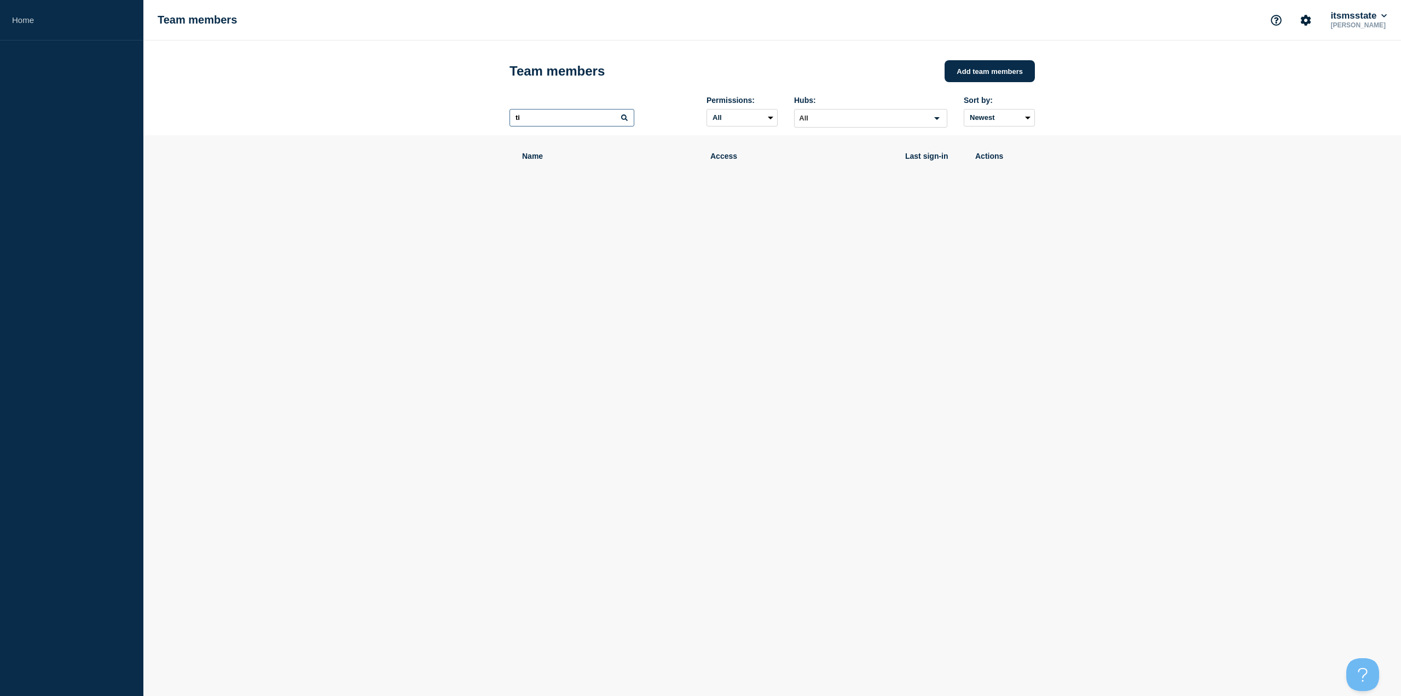
type input "t"
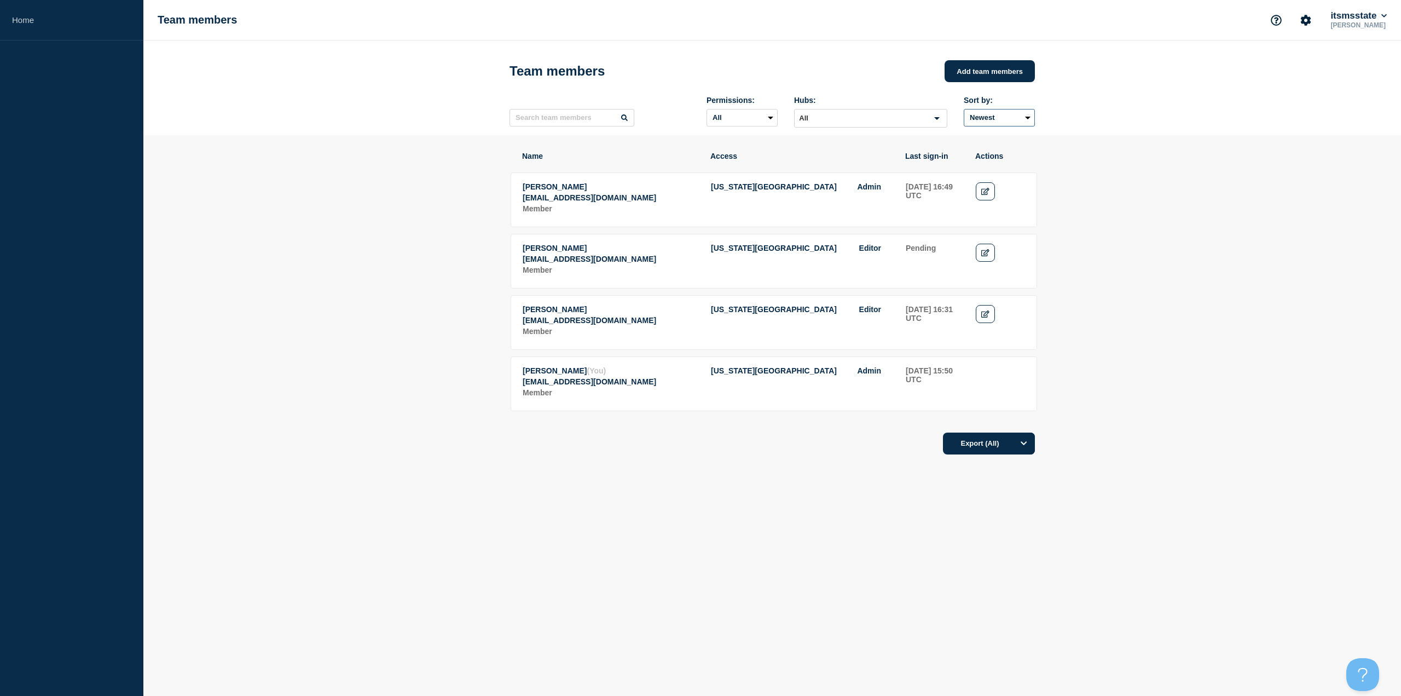
click at [1023, 117] on select "Newest Oldest" at bounding box center [999, 118] width 71 height 18
click at [862, 120] on input "Search for option" at bounding box center [862, 118] width 132 height 13
click at [824, 163] on li "[US_STATE][GEOGRAPHIC_DATA]" at bounding box center [871, 156] width 152 height 18
click at [726, 213] on button "View all Hubs" at bounding box center [735, 208] width 49 height 9
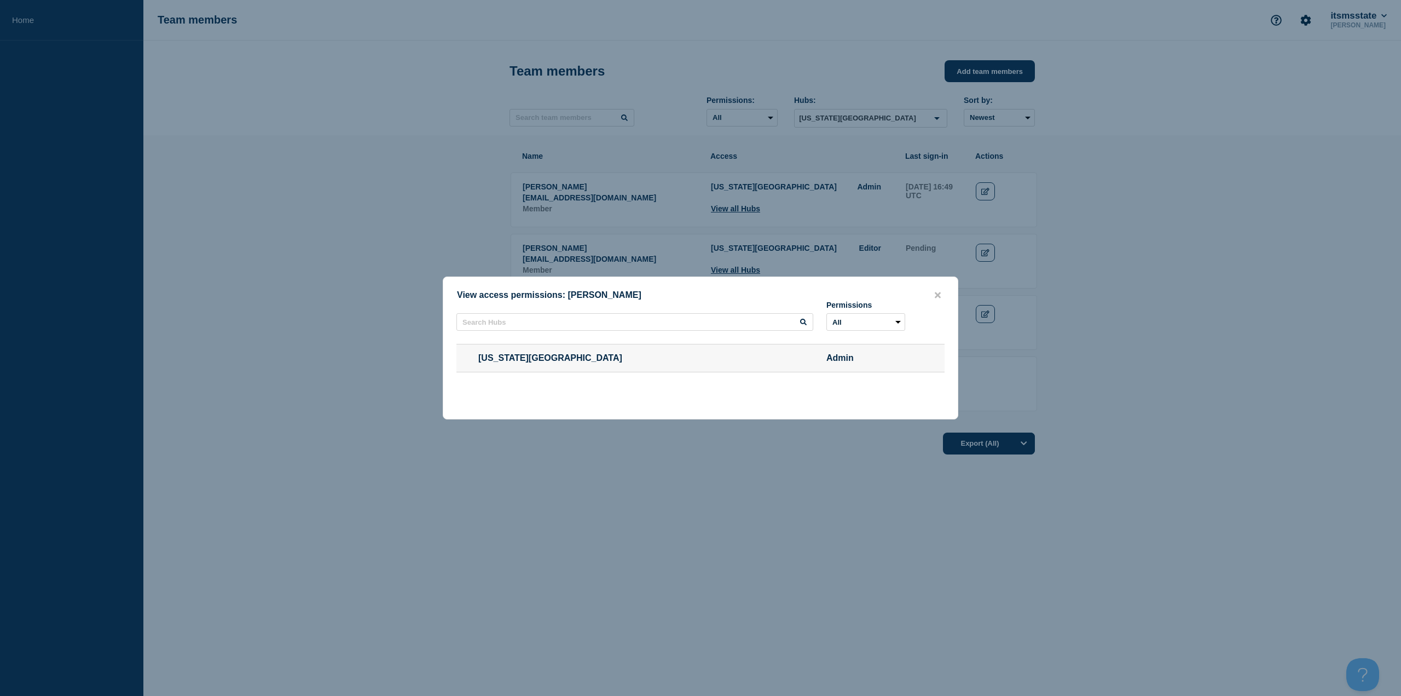
click at [947, 292] on div "View access permissions: [PERSON_NAME]" at bounding box center [700, 295] width 515 height 10
click at [937, 295] on icon "close button" at bounding box center [938, 295] width 6 height 6
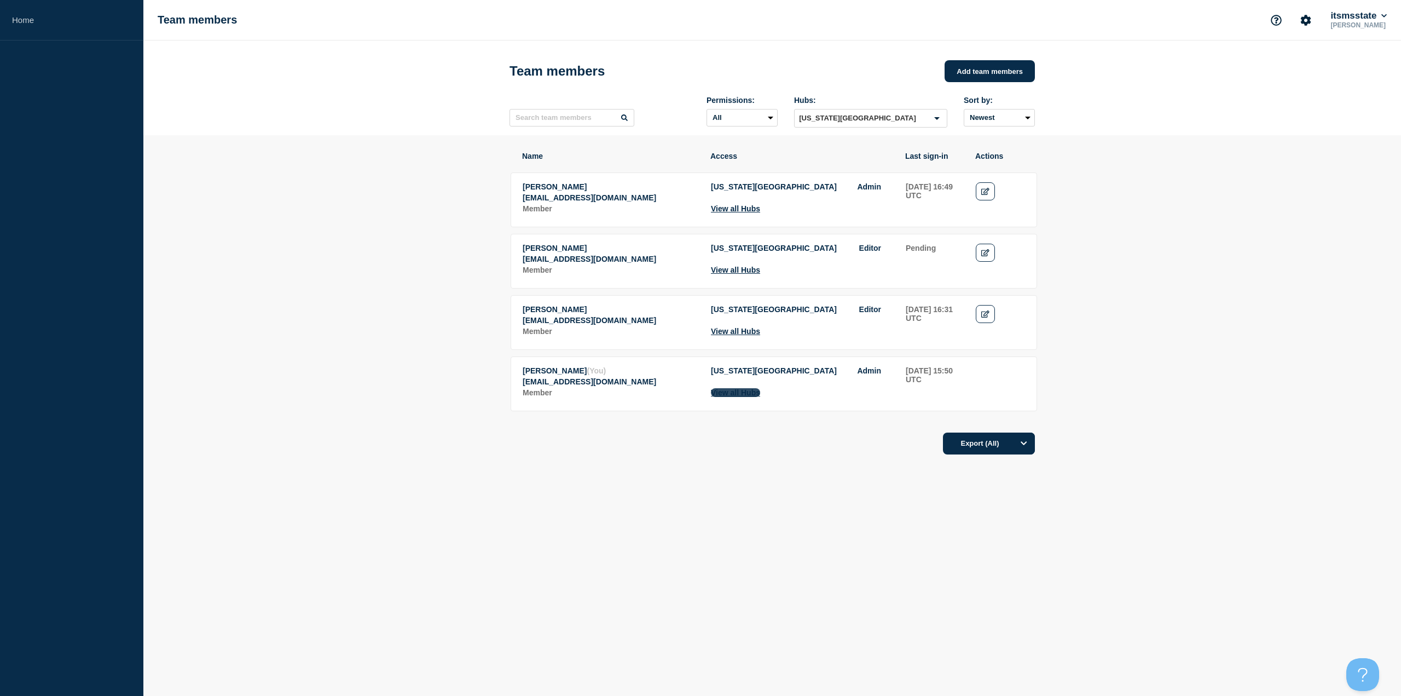
click at [736, 397] on button "View all Hubs" at bounding box center [735, 392] width 49 height 9
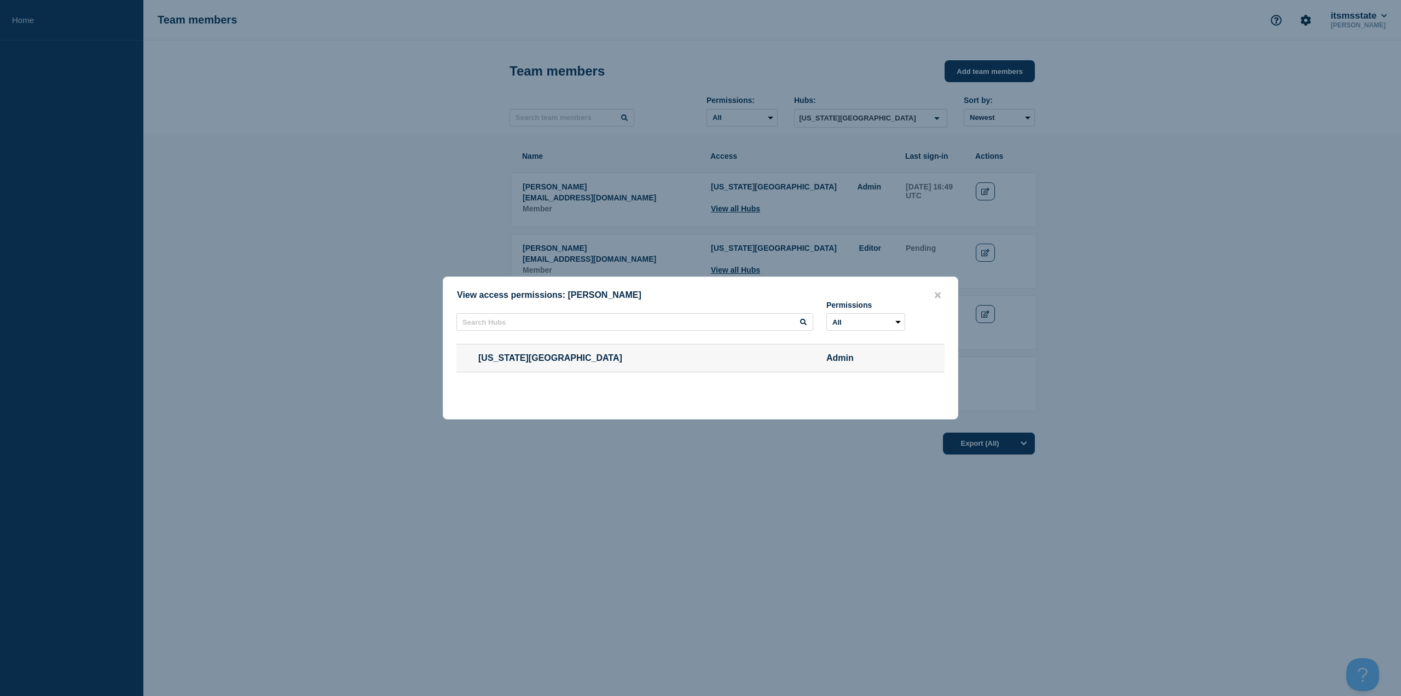
click at [693, 355] on span "[US_STATE][GEOGRAPHIC_DATA]" at bounding box center [635, 358] width 357 height 10
click at [938, 295] on icon "close button" at bounding box center [938, 295] width 6 height 6
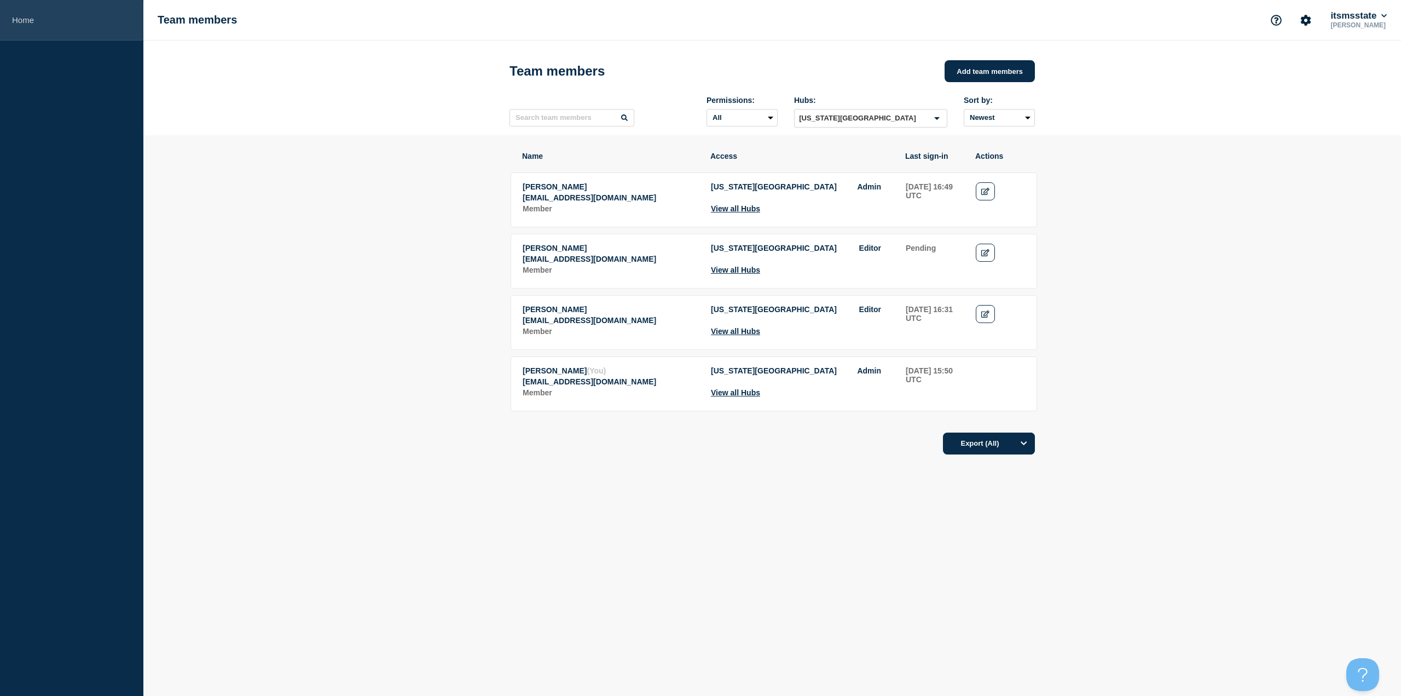
click at [12, 18] on link "Home" at bounding box center [71, 20] width 143 height 41
